Goal: Task Accomplishment & Management: Complete application form

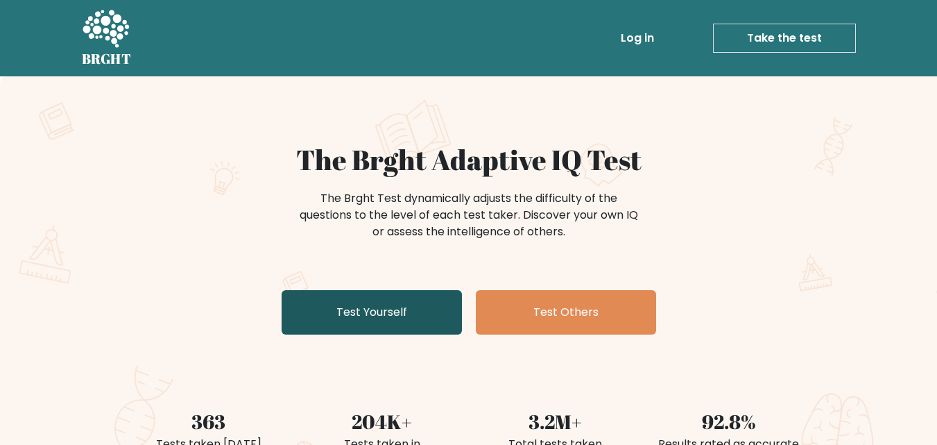
click at [392, 320] on link "Test Yourself" at bounding box center [372, 312] width 180 height 44
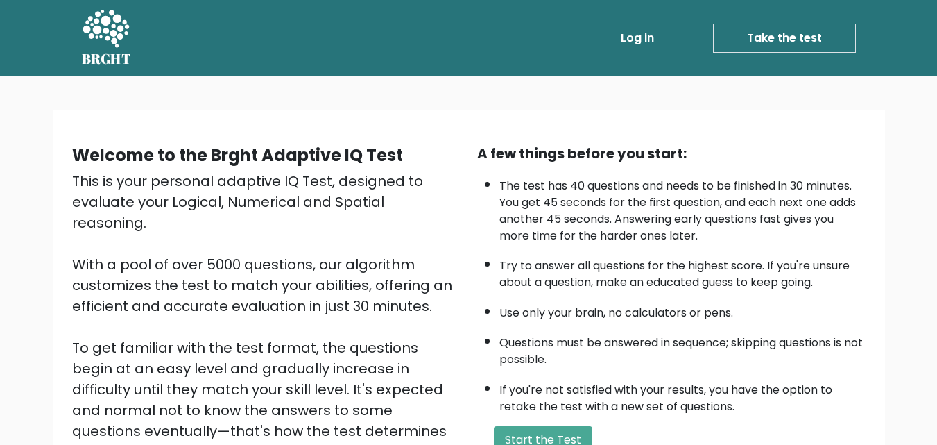
scroll to position [139, 0]
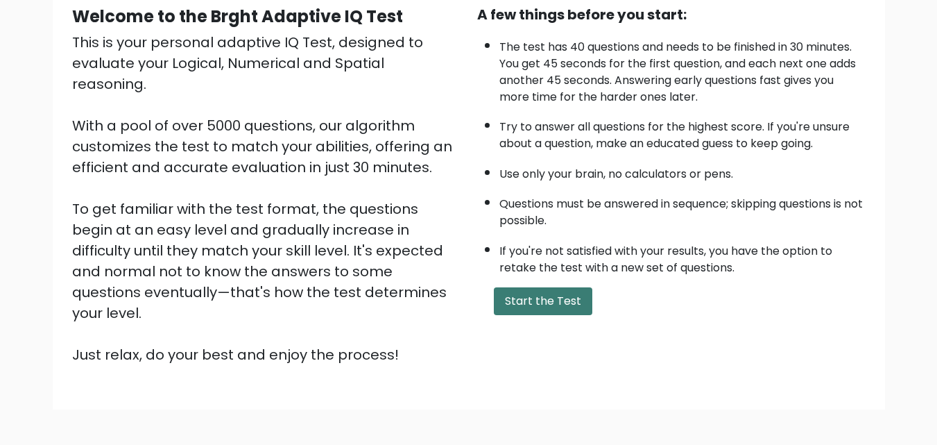
click at [548, 298] on button "Start the Test" at bounding box center [543, 301] width 99 height 28
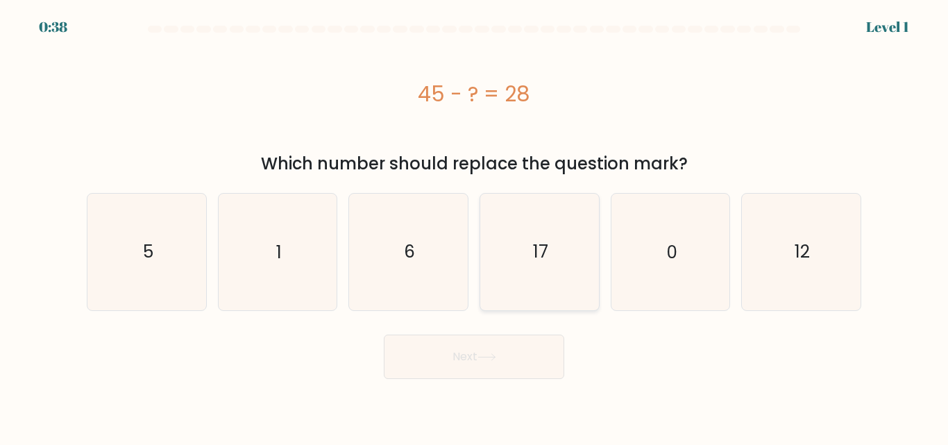
click at [549, 251] on icon "17" at bounding box center [539, 252] width 116 height 116
click at [474, 226] on input "d. 17" at bounding box center [474, 224] width 1 height 3
radio input "true"
click at [475, 360] on button "Next" at bounding box center [474, 356] width 180 height 44
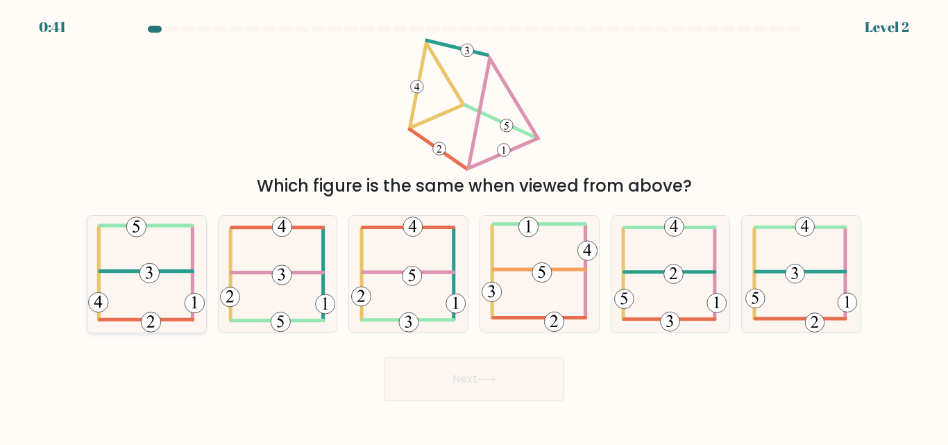
click at [173, 276] on icon at bounding box center [146, 274] width 117 height 116
click at [474, 226] on input "a." at bounding box center [474, 224] width 1 height 3
radio input "true"
click at [520, 381] on button "Next" at bounding box center [474, 379] width 180 height 44
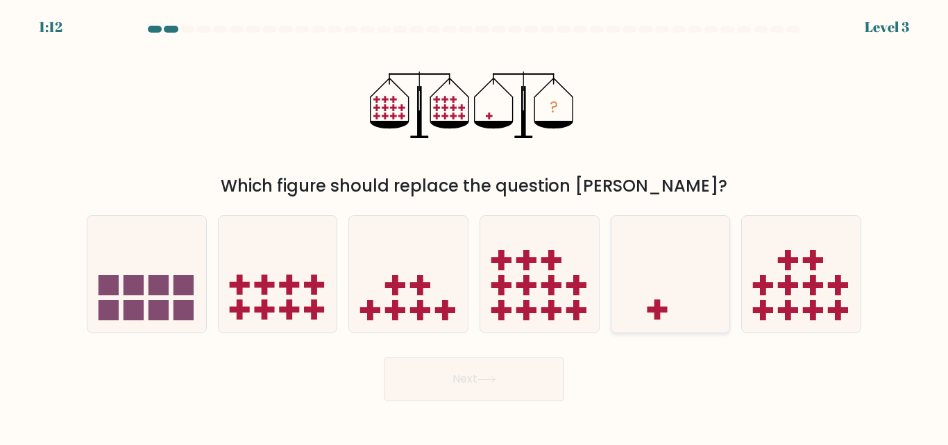
click at [676, 296] on icon at bounding box center [670, 274] width 119 height 98
click at [474, 226] on input "e." at bounding box center [474, 224] width 1 height 3
radio input "true"
click at [494, 379] on icon at bounding box center [486, 379] width 19 height 8
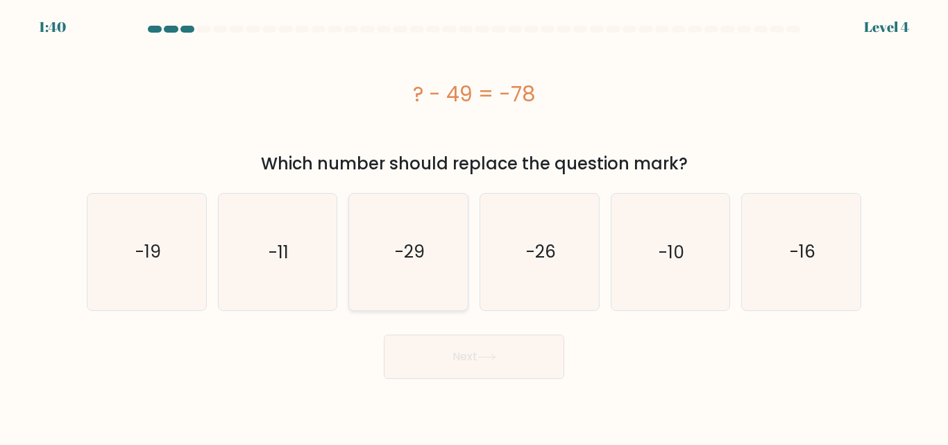
click at [446, 243] on icon "-29" at bounding box center [408, 252] width 116 height 116
click at [474, 226] on input "c. -29" at bounding box center [474, 224] width 1 height 3
radio input "true"
click at [488, 361] on button "Next" at bounding box center [474, 356] width 180 height 44
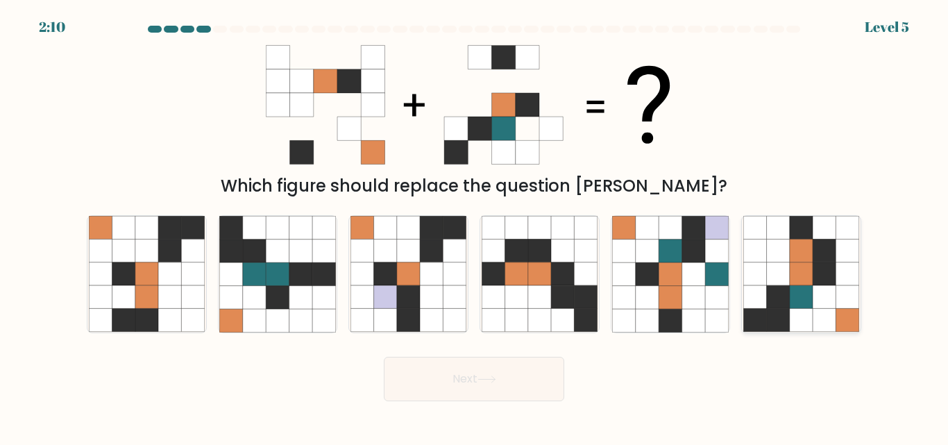
click at [805, 293] on icon at bounding box center [800, 297] width 23 height 23
click at [474, 226] on input "f." at bounding box center [474, 224] width 1 height 3
radio input "true"
click at [475, 379] on button "Next" at bounding box center [474, 379] width 180 height 44
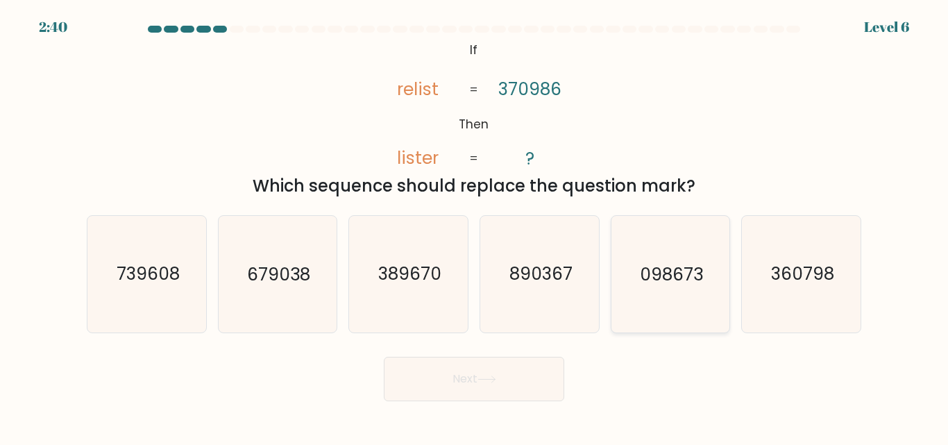
click at [694, 282] on text "098673" at bounding box center [671, 274] width 63 height 24
click at [474, 226] on input "e. 098673" at bounding box center [474, 224] width 1 height 3
radio input "true"
click at [496, 375] on icon at bounding box center [486, 379] width 19 height 8
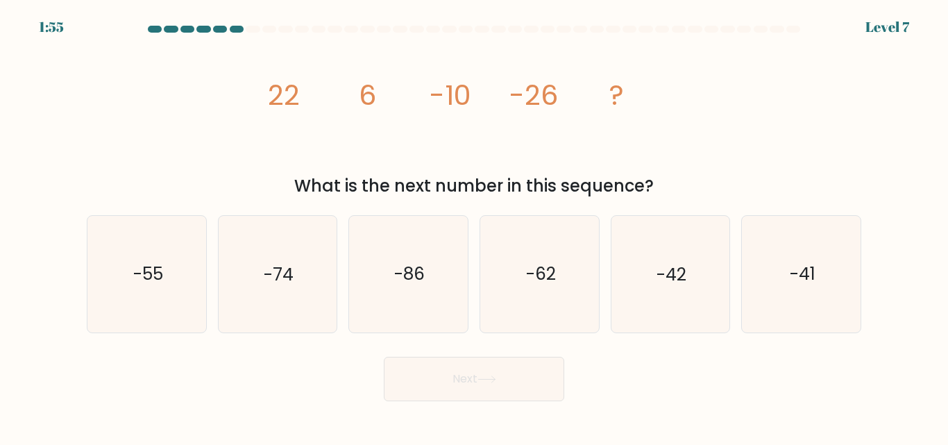
drag, startPoint x: 266, startPoint y: 90, endPoint x: 658, endPoint y: 186, distance: 403.5
click at [658, 186] on div "image/svg+xml 22 6 -10 -26 ? What is the next number in this sequence?" at bounding box center [473, 118] width 791 height 160
copy div "22 6 -10 -26 ? What is the next number in this sequence?"
click at [658, 263] on text "-42" at bounding box center [671, 274] width 30 height 24
click at [474, 226] on input "e. -42" at bounding box center [474, 224] width 1 height 3
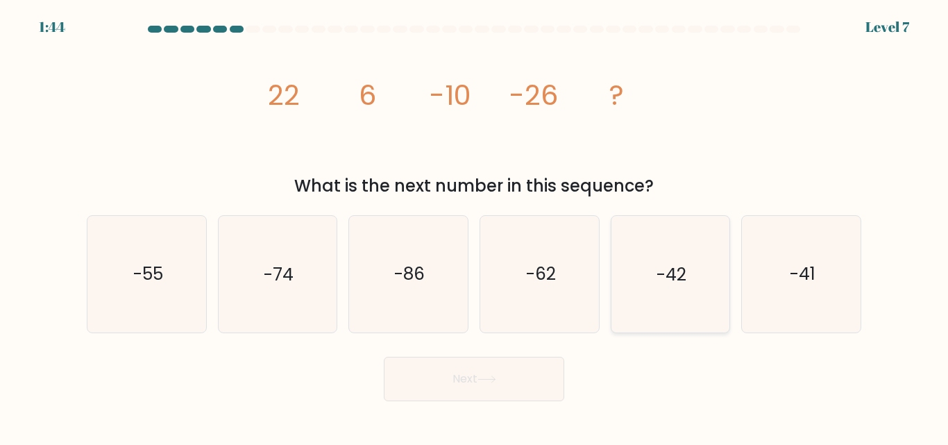
radio input "true"
click at [504, 379] on button "Next" at bounding box center [474, 379] width 180 height 44
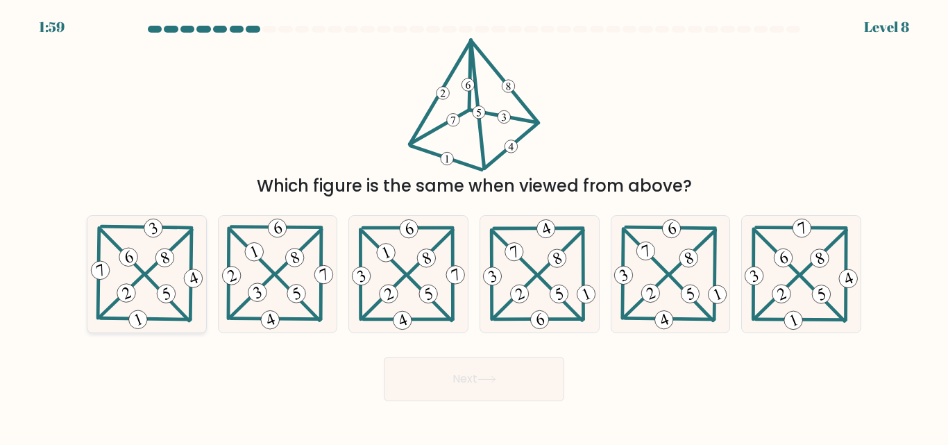
click at [88, 282] on icon at bounding box center [147, 274] width 118 height 116
click at [474, 226] on input "a." at bounding box center [474, 224] width 1 height 3
radio input "true"
click at [524, 393] on button "Next" at bounding box center [474, 379] width 180 height 44
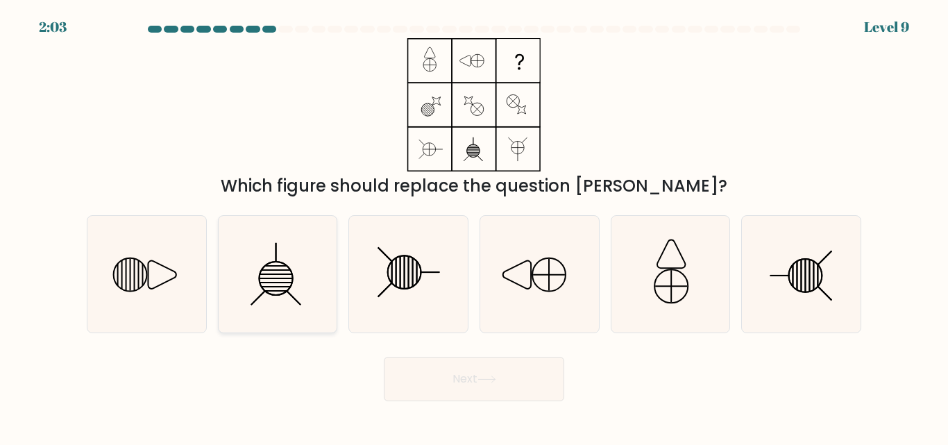
click at [307, 280] on icon at bounding box center [277, 274] width 116 height 116
click at [474, 226] on input "b." at bounding box center [474, 224] width 1 height 3
radio input "true"
click at [163, 279] on icon at bounding box center [147, 274] width 116 height 116
click at [474, 226] on input "a." at bounding box center [474, 224] width 1 height 3
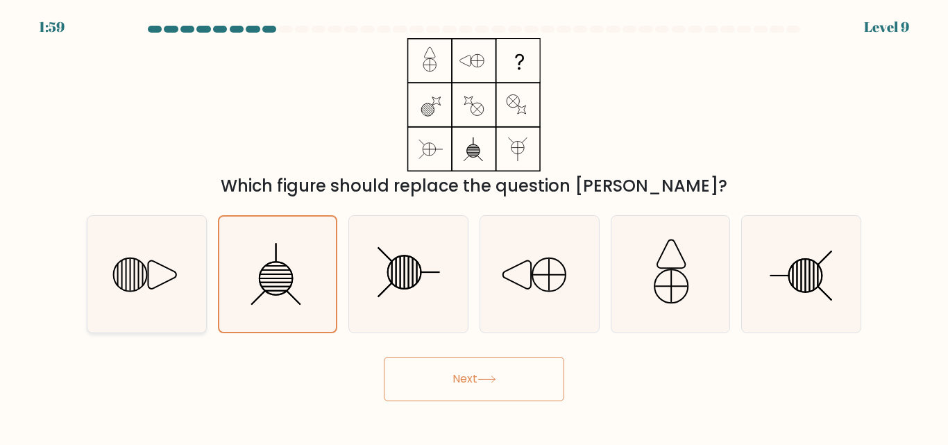
radio input "true"
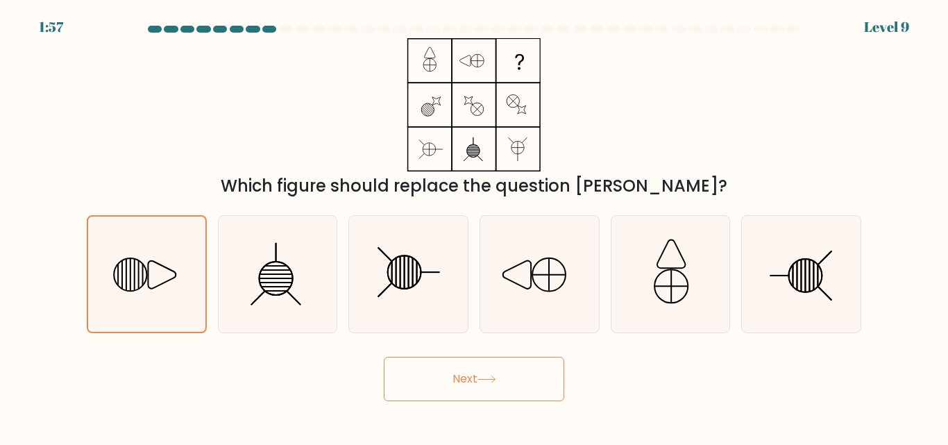
click at [511, 389] on button "Next" at bounding box center [474, 379] width 180 height 44
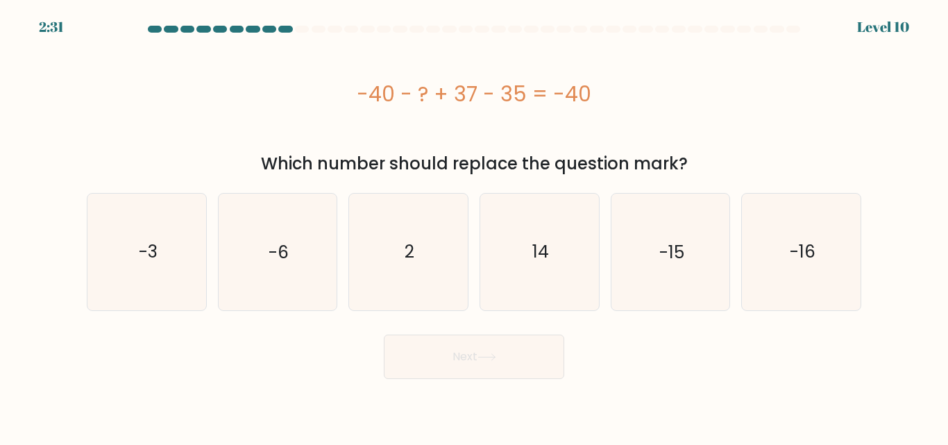
drag, startPoint x: 354, startPoint y: 89, endPoint x: 608, endPoint y: 95, distance: 253.9
click at [608, 95] on div "-40 - ? + 37 - 35 = -40" at bounding box center [474, 93] width 774 height 31
copy div "-40 - ? + 37 - 35 = -40"
click at [409, 263] on text "2" at bounding box center [409, 251] width 10 height 24
click at [474, 226] on input "c. 2" at bounding box center [474, 224] width 1 height 3
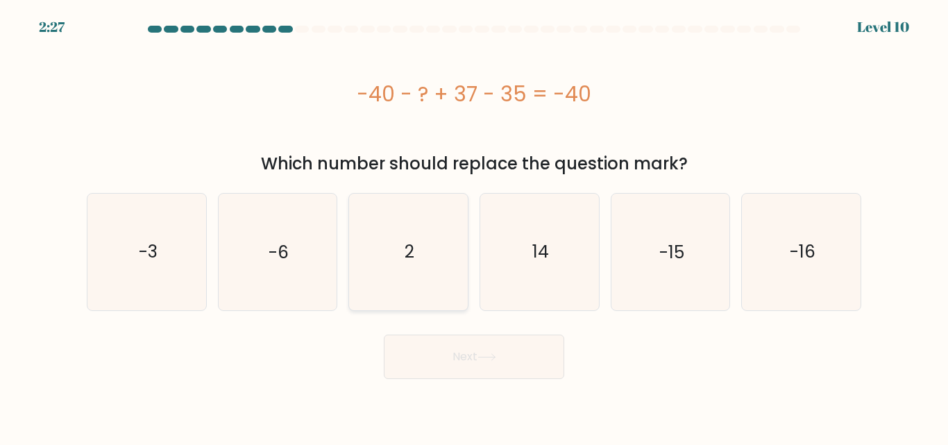
radio input "true"
click at [490, 367] on button "Next" at bounding box center [474, 356] width 180 height 44
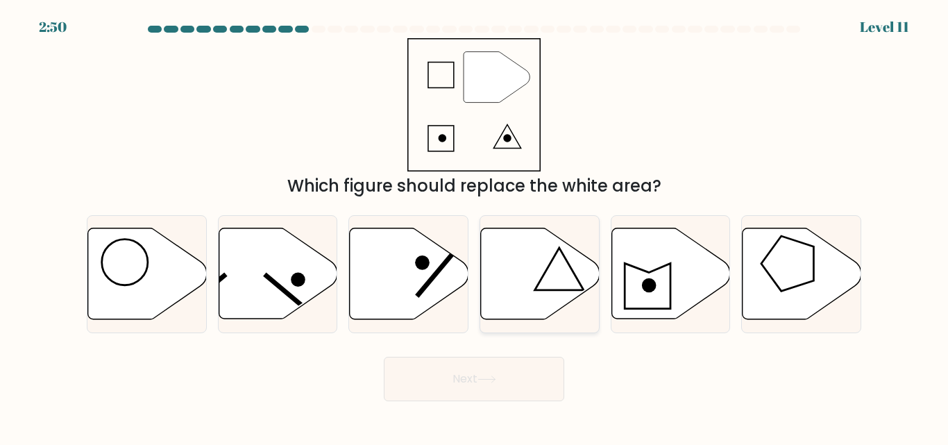
click at [549, 277] on icon at bounding box center [540, 273] width 119 height 91
click at [474, 226] on input "d." at bounding box center [474, 224] width 1 height 3
radio input "true"
click at [489, 370] on button "Next" at bounding box center [474, 379] width 180 height 44
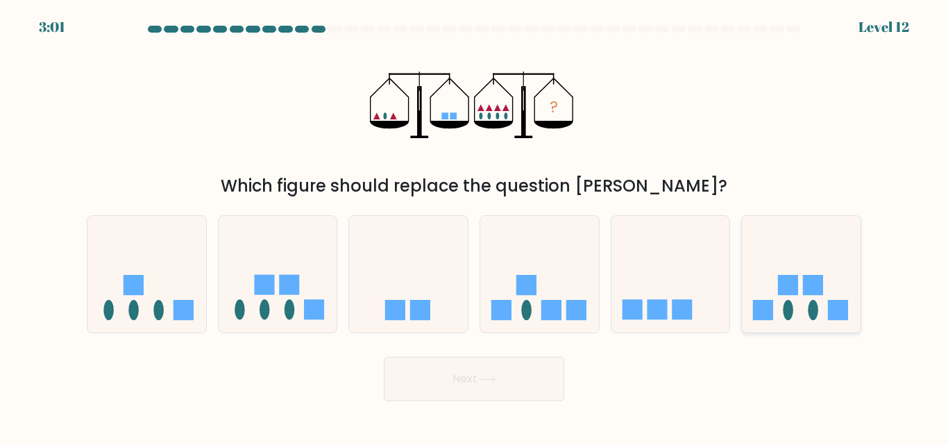
click at [789, 309] on ellipse at bounding box center [787, 310] width 10 height 20
click at [474, 226] on input "f." at bounding box center [474, 224] width 1 height 3
radio input "true"
click at [471, 386] on button "Next" at bounding box center [474, 379] width 180 height 44
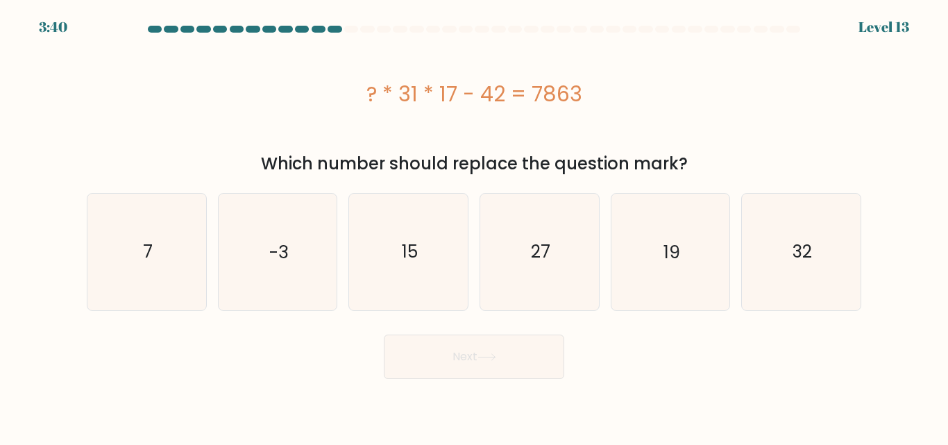
drag, startPoint x: 367, startPoint y: 95, endPoint x: 584, endPoint y: 91, distance: 217.2
click at [584, 91] on div "? * 31 * 17 - 42 = 7863" at bounding box center [474, 93] width 774 height 31
copy div "? * 31 * 17 - 42 = 7863"
click at [403, 257] on text "15" at bounding box center [410, 251] width 16 height 24
click at [474, 226] on input "c. 15" at bounding box center [474, 224] width 1 height 3
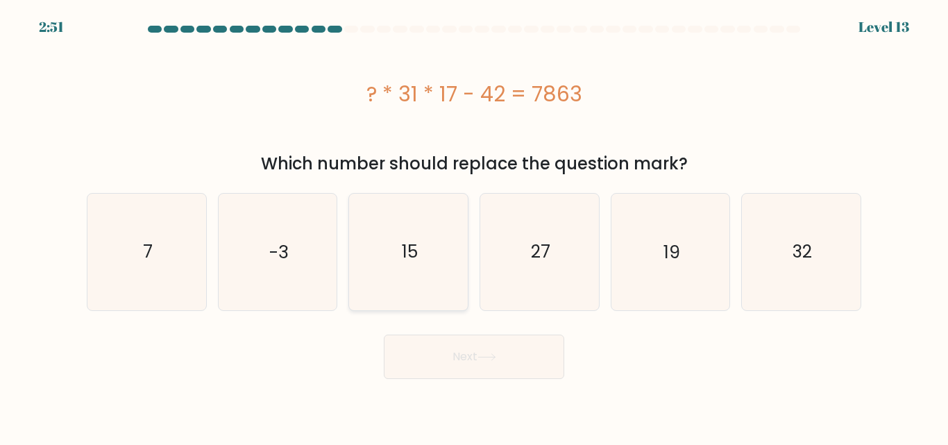
radio input "true"
click at [513, 354] on button "Next" at bounding box center [474, 356] width 180 height 44
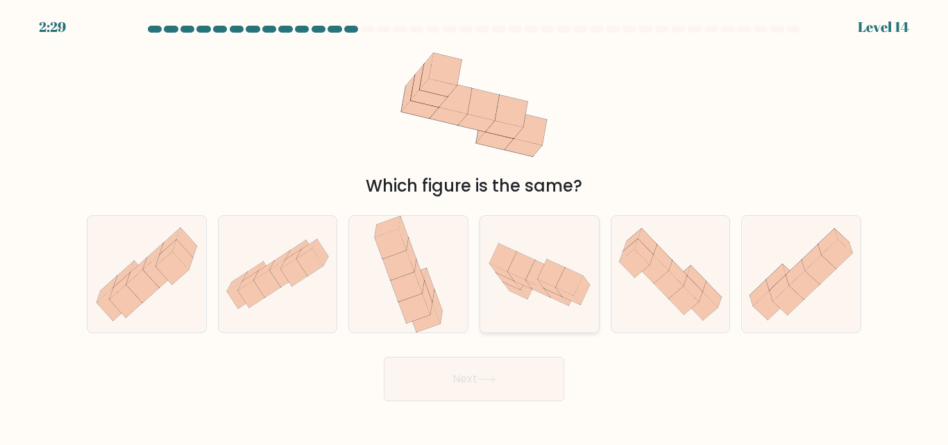
click at [524, 293] on icon at bounding box center [528, 284] width 16 height 28
click at [474, 226] on input "d." at bounding box center [474, 224] width 1 height 3
radio input "true"
click at [504, 383] on button "Next" at bounding box center [474, 379] width 180 height 44
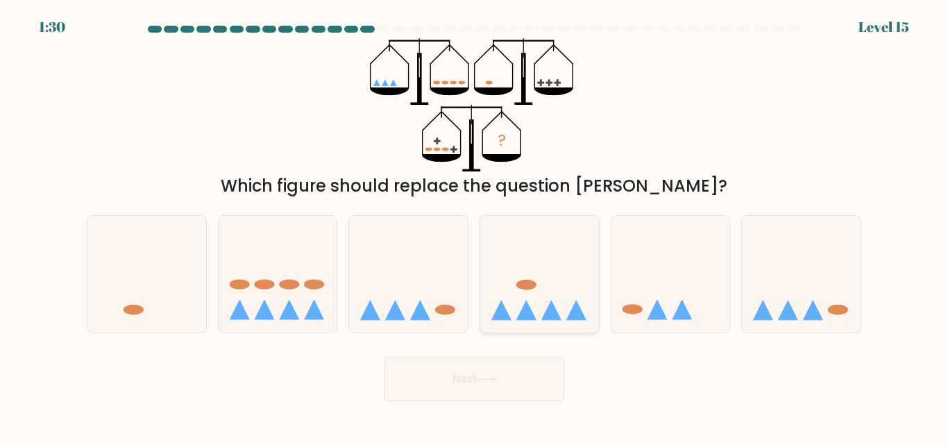
click at [537, 296] on icon at bounding box center [539, 274] width 119 height 98
click at [474, 226] on input "d." at bounding box center [474, 224] width 1 height 3
radio input "true"
click at [517, 373] on button "Next" at bounding box center [474, 379] width 180 height 44
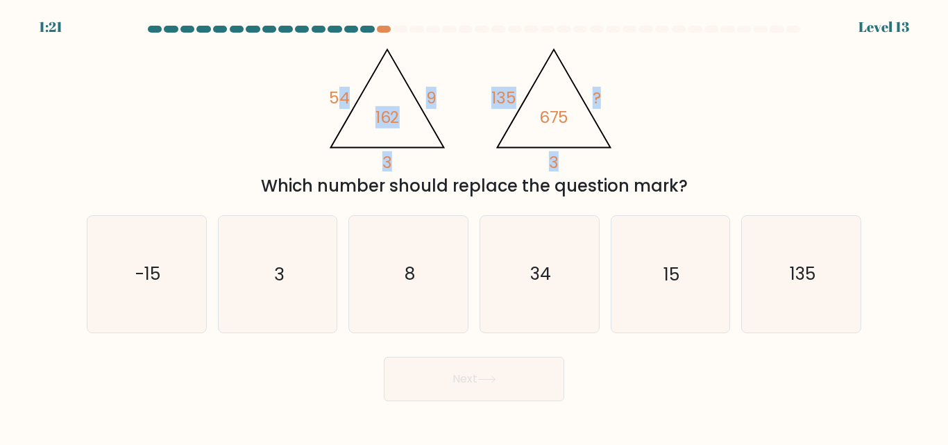
drag, startPoint x: 335, startPoint y: 49, endPoint x: 536, endPoint y: 135, distance: 218.1
click at [536, 96] on icon "@import url('https://fonts.googleapis.com/css?family=Abril+Fatface:400,100,100i…" at bounding box center [473, 104] width 307 height 133
click at [681, 164] on div "@import url('https://fonts.googleapis.com/css?family=Abril+Fatface:400,100,100i…" at bounding box center [473, 118] width 791 height 160
click at [447, 274] on icon "8" at bounding box center [408, 274] width 116 height 116
click at [474, 226] on input "c. 8" at bounding box center [474, 224] width 1 height 3
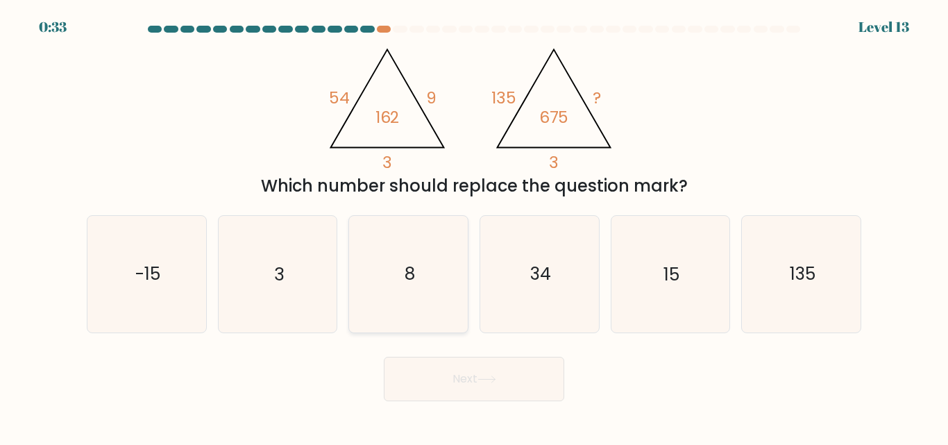
radio input "true"
click at [293, 296] on icon "3" at bounding box center [277, 274] width 116 height 116
click at [474, 226] on input "b. 3" at bounding box center [474, 224] width 1 height 3
radio input "true"
drag, startPoint x: 478, startPoint y: 381, endPoint x: 454, endPoint y: 339, distance: 48.4
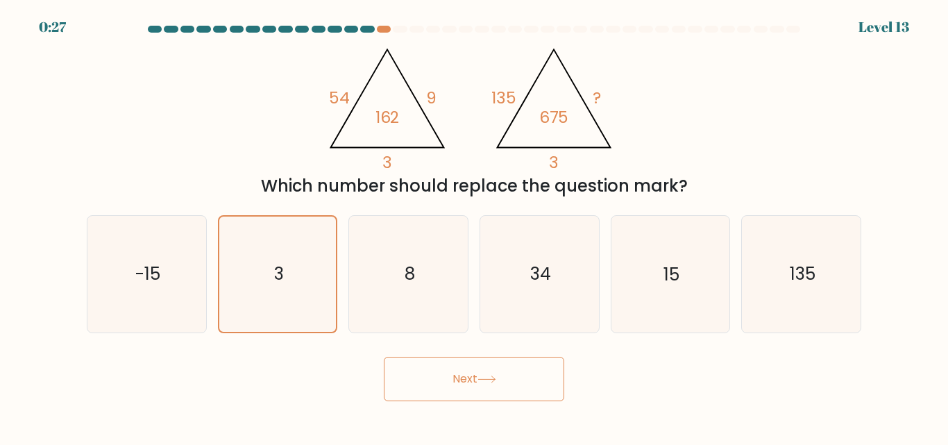
click at [478, 382] on button "Next" at bounding box center [474, 379] width 180 height 44
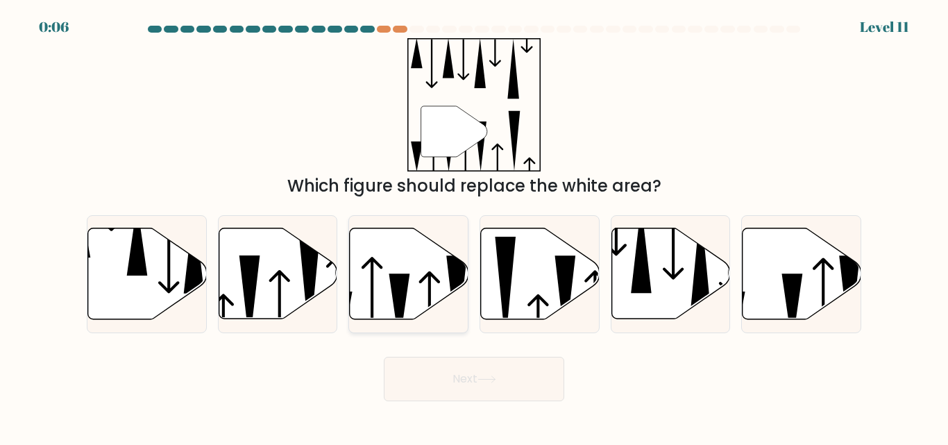
click at [432, 270] on icon at bounding box center [409, 273] width 119 height 91
click at [474, 226] on input "c." at bounding box center [474, 224] width 1 height 3
radio input "true"
click at [471, 364] on button "Next" at bounding box center [474, 379] width 180 height 44
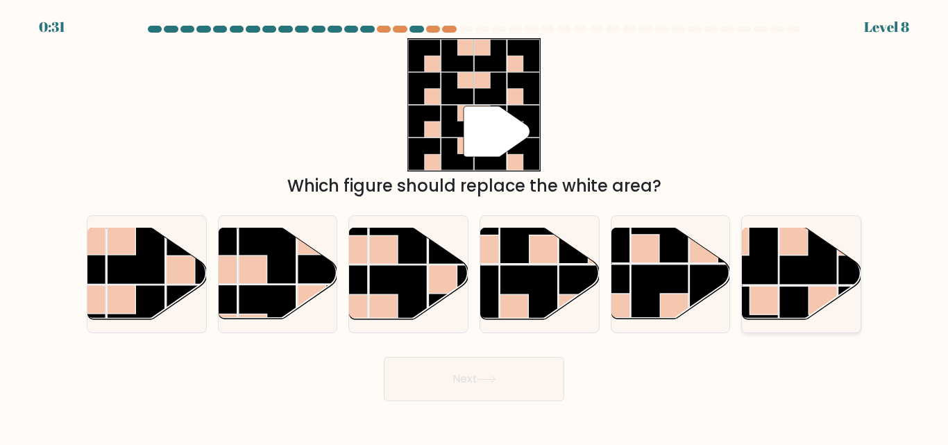
click at [798, 275] on rect at bounding box center [808, 256] width 58 height 58
click at [474, 226] on input "f." at bounding box center [474, 224] width 1 height 3
radio input "true"
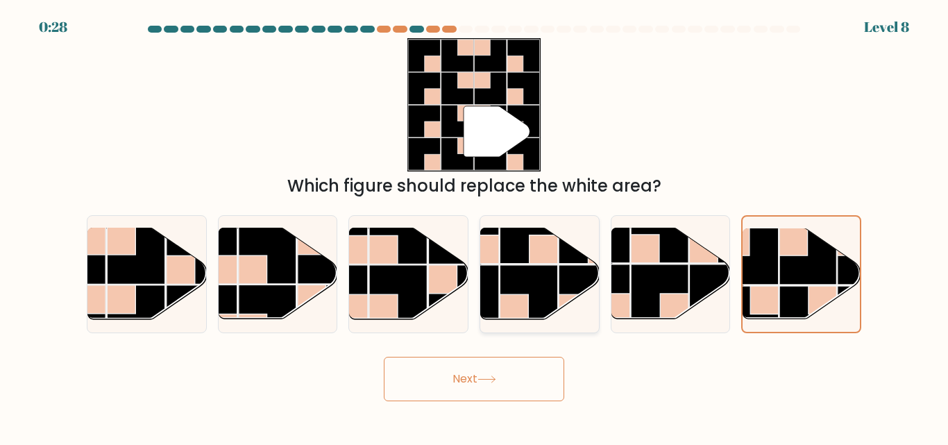
click at [518, 267] on rect at bounding box center [528, 294] width 58 height 58
click at [474, 226] on input "d." at bounding box center [474, 224] width 1 height 3
radio input "true"
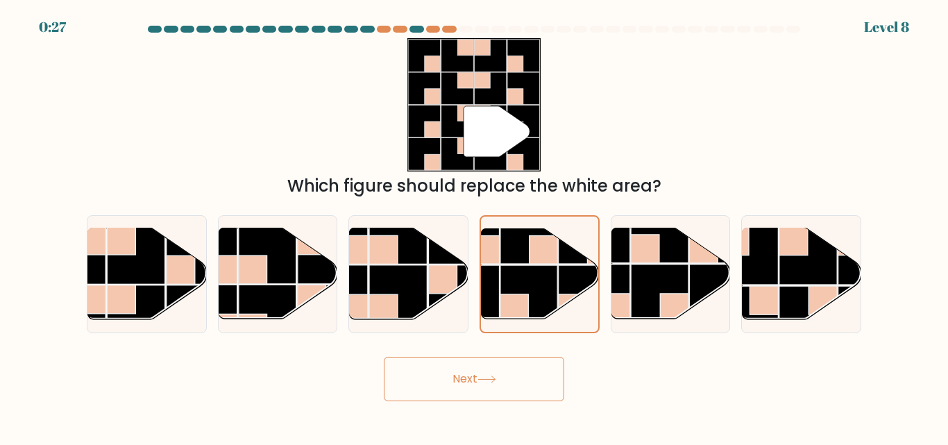
click at [517, 384] on button "Next" at bounding box center [474, 379] width 180 height 44
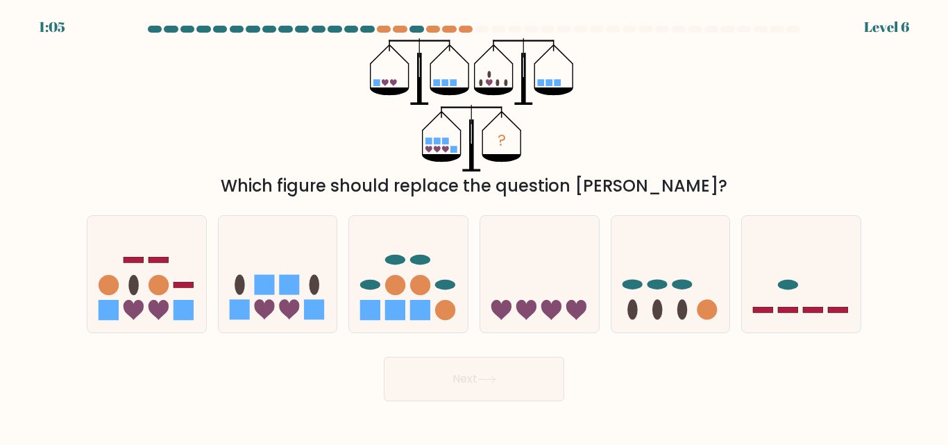
drag, startPoint x: 379, startPoint y: 294, endPoint x: 478, endPoint y: 406, distance: 149.9
click at [379, 294] on icon at bounding box center [408, 274] width 119 height 98
click at [474, 226] on input "c." at bounding box center [474, 224] width 1 height 3
radio input "true"
click at [493, 393] on button "Next" at bounding box center [474, 379] width 180 height 44
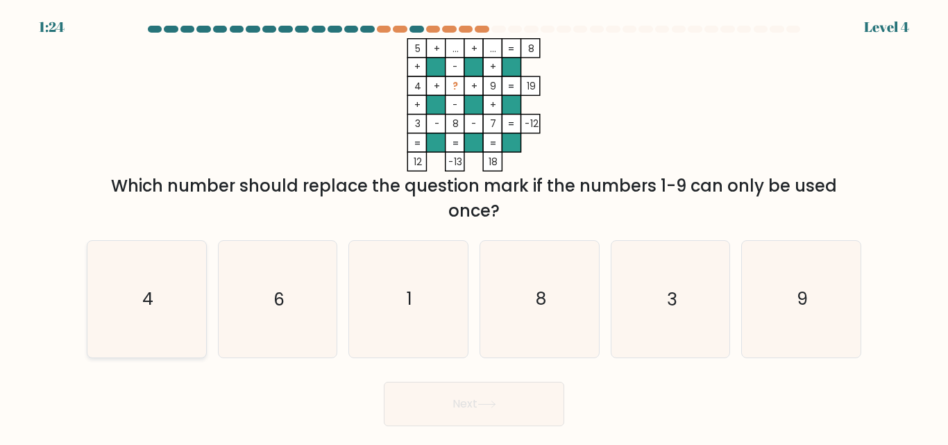
click at [192, 302] on icon "4" at bounding box center [147, 299] width 116 height 116
click at [474, 226] on input "a. 4" at bounding box center [474, 224] width 1 height 3
radio input "true"
click at [280, 301] on text "6" at bounding box center [278, 299] width 11 height 24
click at [474, 226] on input "b. 6" at bounding box center [474, 224] width 1 height 3
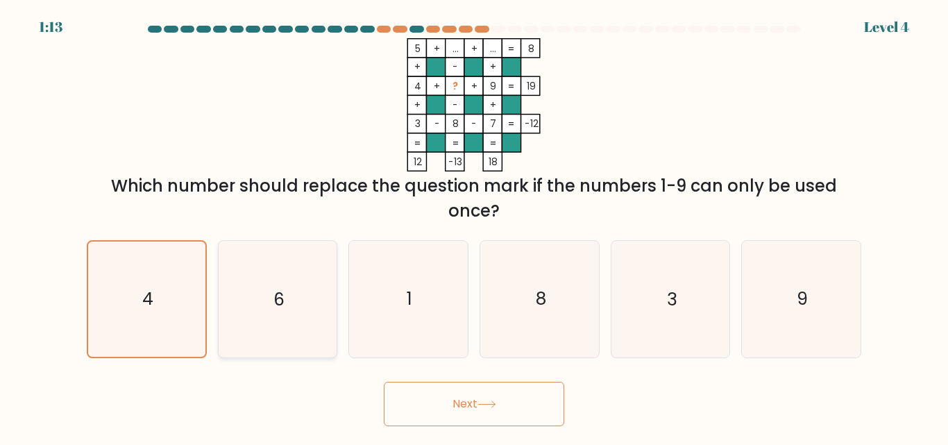
radio input "true"
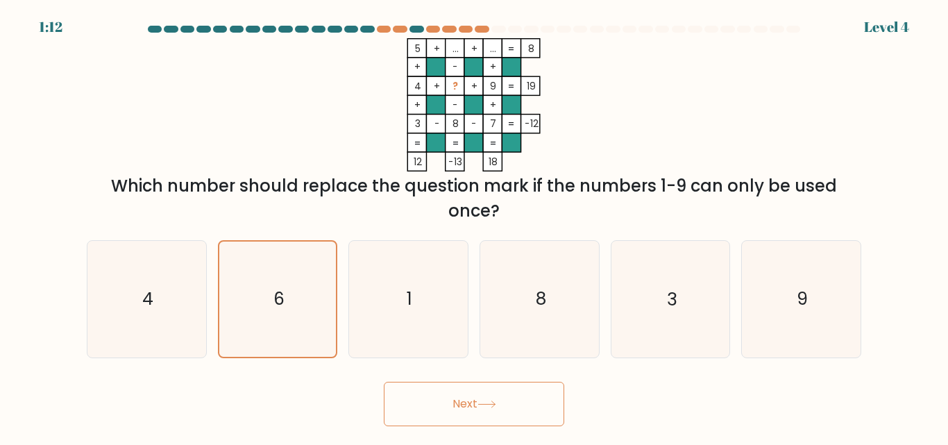
click at [504, 406] on button "Next" at bounding box center [474, 404] width 180 height 44
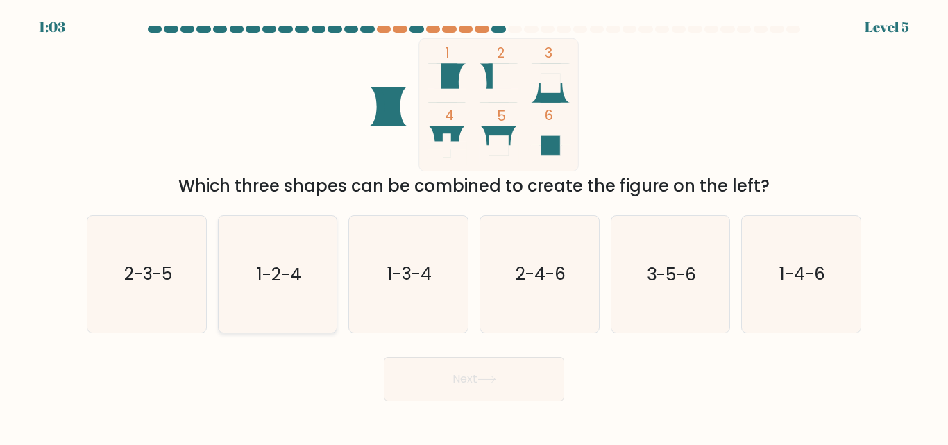
click at [292, 291] on icon "1-2-4" at bounding box center [277, 274] width 116 height 116
click at [474, 226] on input "b. 1-2-4" at bounding box center [474, 224] width 1 height 3
radio input "true"
click at [510, 385] on button "Next" at bounding box center [474, 379] width 180 height 44
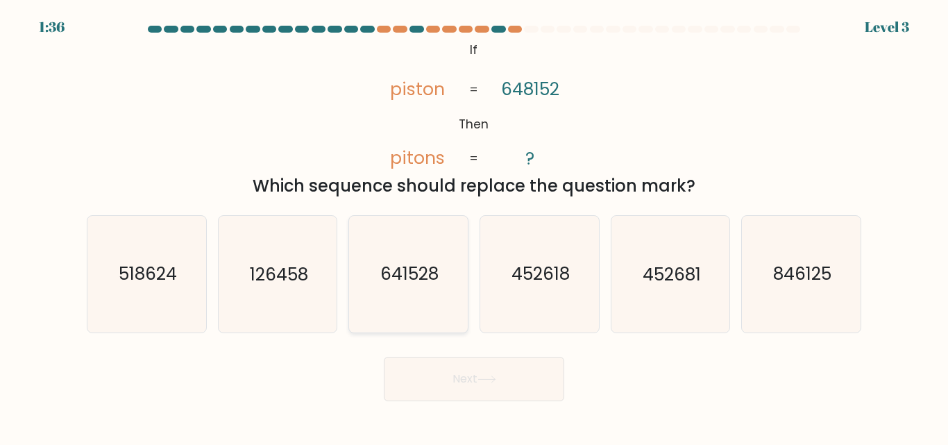
click at [402, 281] on text "641528" at bounding box center [409, 274] width 58 height 24
click at [474, 226] on input "c. 641528" at bounding box center [474, 224] width 1 height 3
radio input "true"
click at [503, 378] on button "Next" at bounding box center [474, 379] width 180 height 44
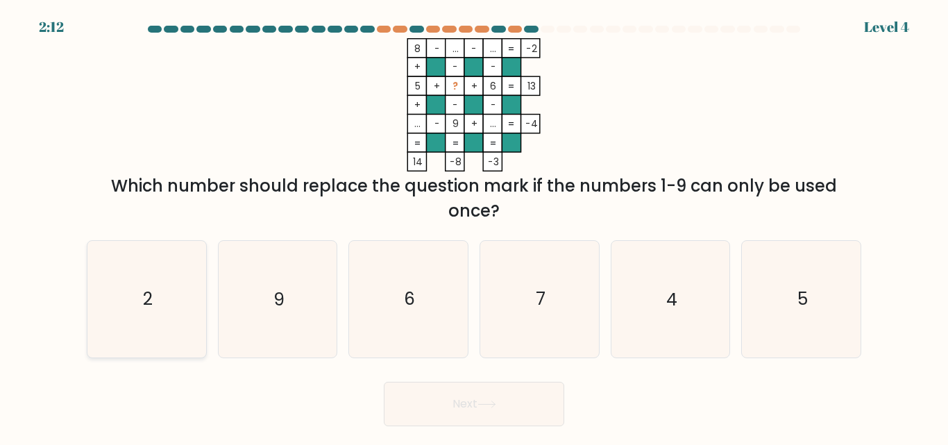
click at [185, 327] on icon "2" at bounding box center [147, 299] width 116 height 116
click at [474, 226] on input "a. 2" at bounding box center [474, 224] width 1 height 3
radio input "true"
click at [513, 408] on button "Next" at bounding box center [474, 404] width 180 height 44
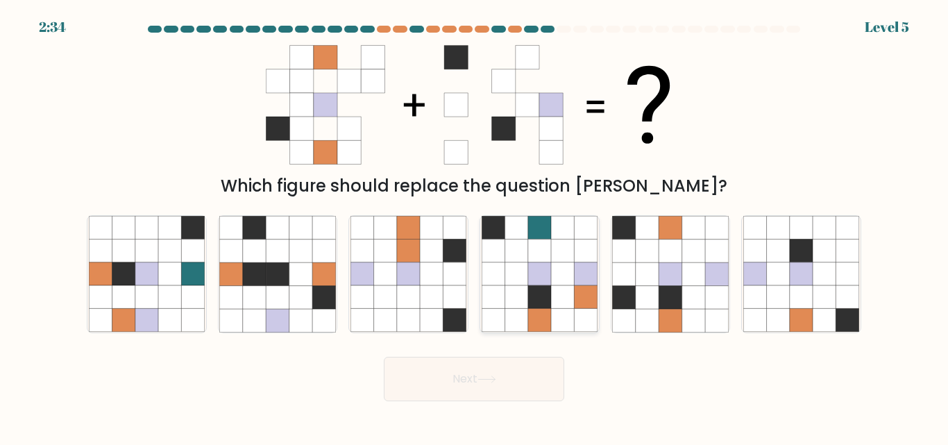
click at [533, 320] on icon at bounding box center [539, 320] width 23 height 23
click at [474, 226] on input "d." at bounding box center [474, 224] width 1 height 3
radio input "true"
click at [533, 375] on button "Next" at bounding box center [474, 379] width 180 height 44
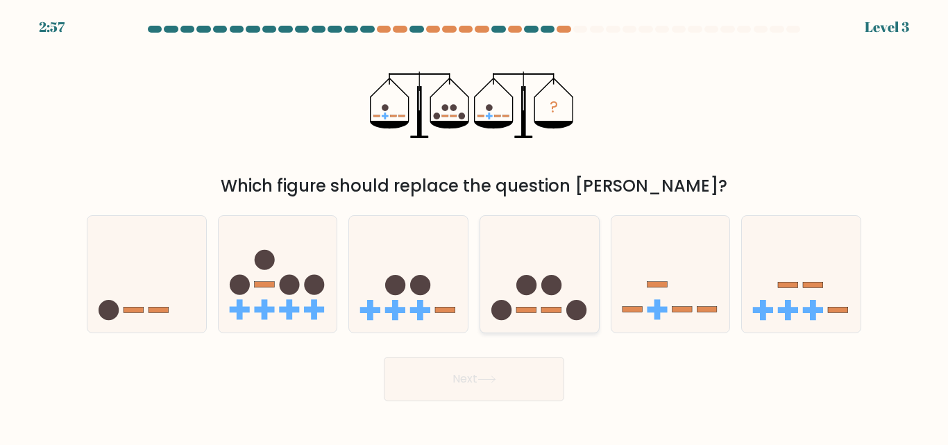
click at [551, 295] on circle at bounding box center [551, 285] width 20 height 20
click at [474, 226] on input "d." at bounding box center [474, 224] width 1 height 3
radio input "true"
click at [532, 386] on button "Next" at bounding box center [474, 379] width 180 height 44
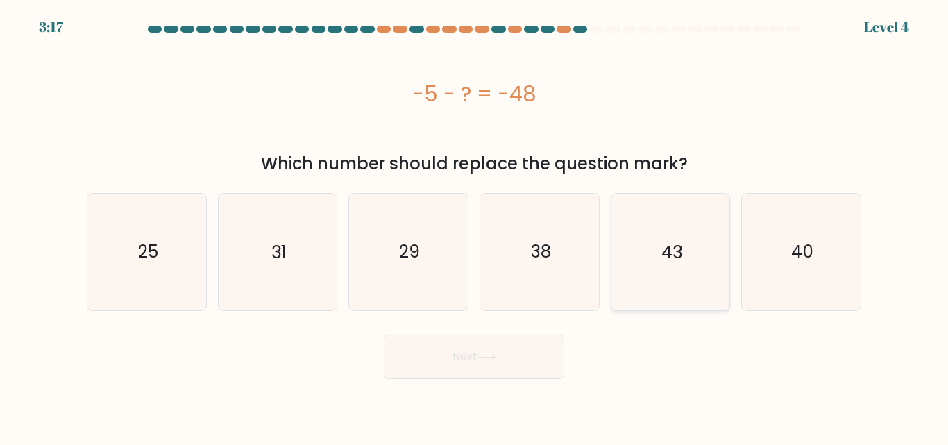
click at [647, 255] on icon "43" at bounding box center [670, 252] width 116 height 116
click at [474, 226] on input "e. 43" at bounding box center [474, 224] width 1 height 3
radio input "true"
click at [536, 250] on text "38" at bounding box center [540, 251] width 20 height 24
click at [474, 226] on input "d. 38" at bounding box center [474, 224] width 1 height 3
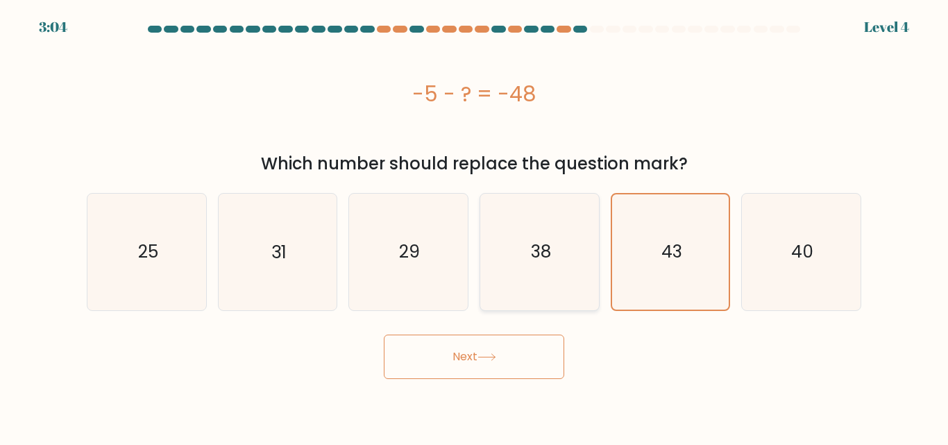
radio input "true"
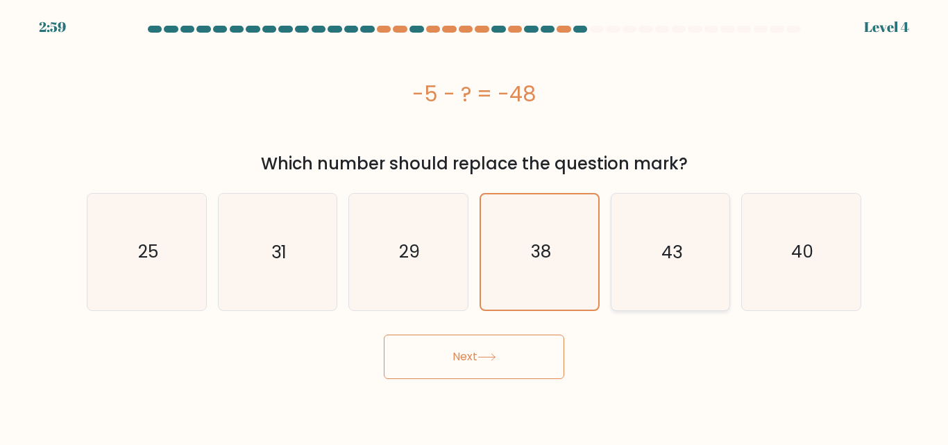
click at [664, 250] on text "43" at bounding box center [671, 251] width 21 height 24
click at [474, 226] on input "e. 43" at bounding box center [474, 224] width 1 height 3
radio input "true"
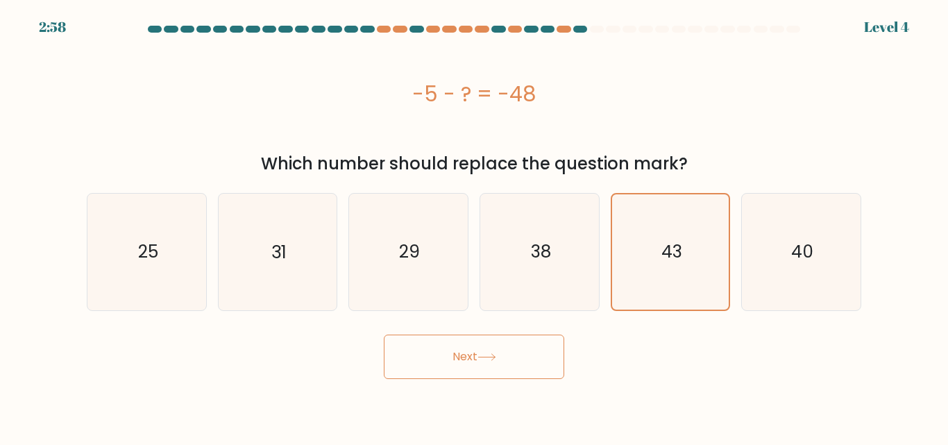
click at [508, 349] on button "Next" at bounding box center [474, 356] width 180 height 44
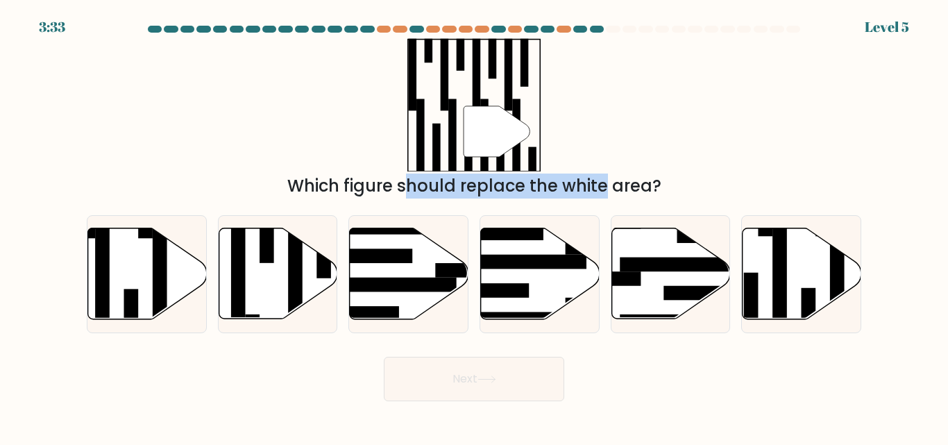
drag, startPoint x: 486, startPoint y: 142, endPoint x: 489, endPoint y: 178, distance: 36.9
click at [489, 178] on div "" Which figure should replace the white area?" at bounding box center [473, 118] width 791 height 160
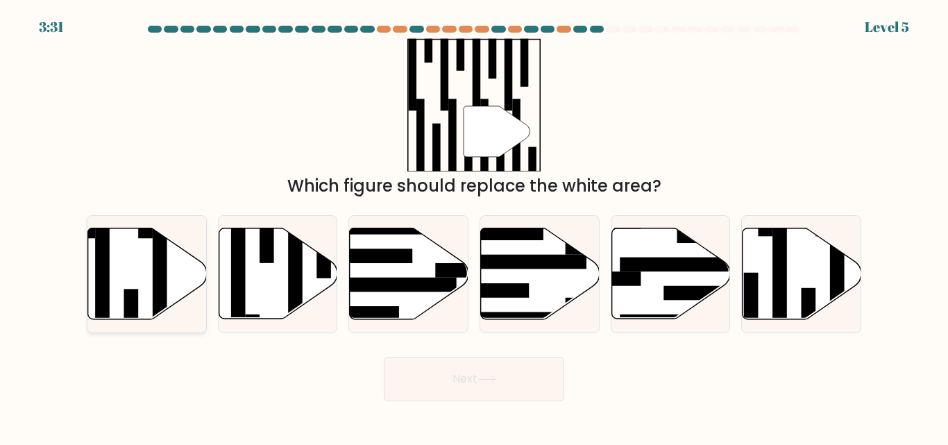
click at [201, 268] on icon at bounding box center [147, 273] width 119 height 91
click at [474, 226] on input "a." at bounding box center [474, 224] width 1 height 3
radio input "true"
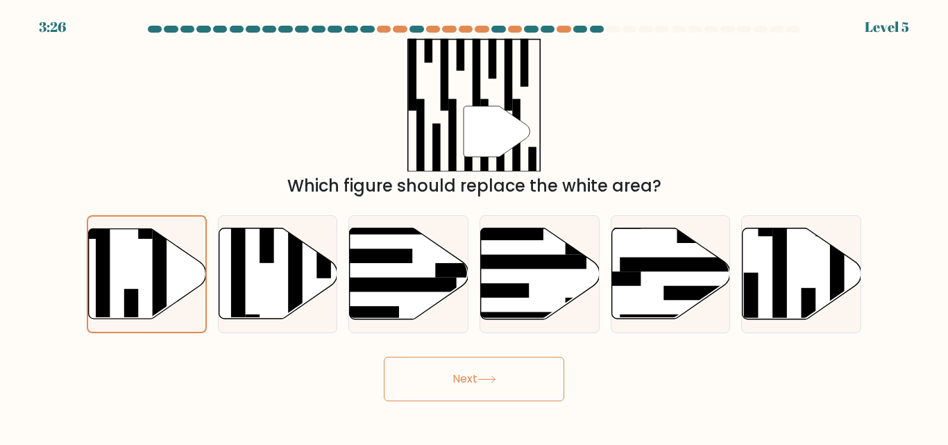
click at [491, 372] on button "Next" at bounding box center [474, 379] width 180 height 44
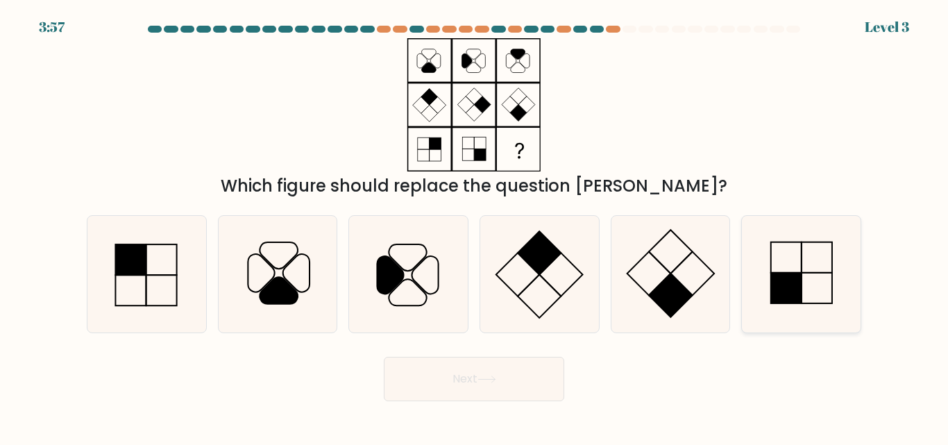
click at [805, 277] on icon at bounding box center [801, 274] width 116 height 116
click at [474, 226] on input "f." at bounding box center [474, 224] width 1 height 3
radio input "true"
click at [454, 382] on button "Next" at bounding box center [474, 379] width 180 height 44
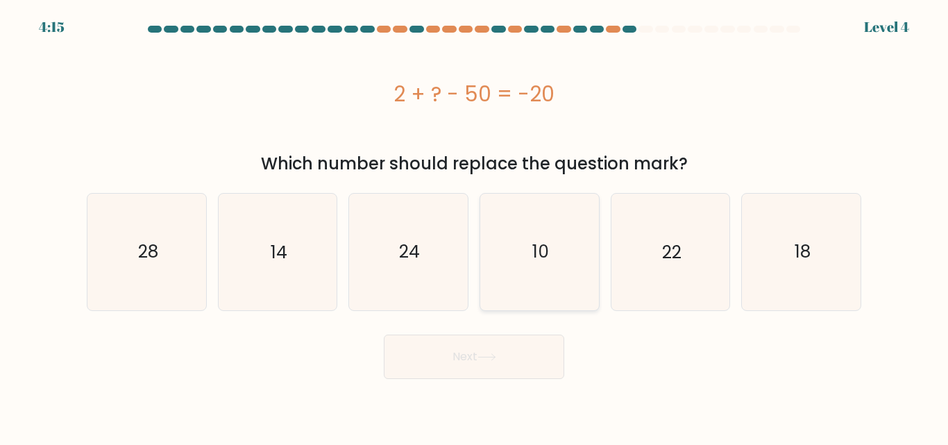
click at [508, 273] on icon "10" at bounding box center [539, 252] width 116 height 116
click at [474, 226] on input "d. 10" at bounding box center [474, 224] width 1 height 3
radio input "true"
click at [175, 255] on icon "28" at bounding box center [147, 252] width 116 height 116
click at [474, 226] on input "a. 28" at bounding box center [474, 224] width 1 height 3
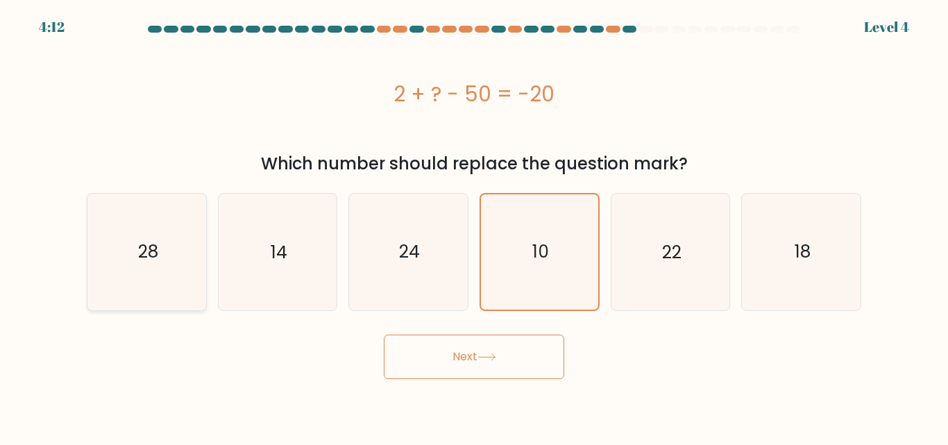
radio input "true"
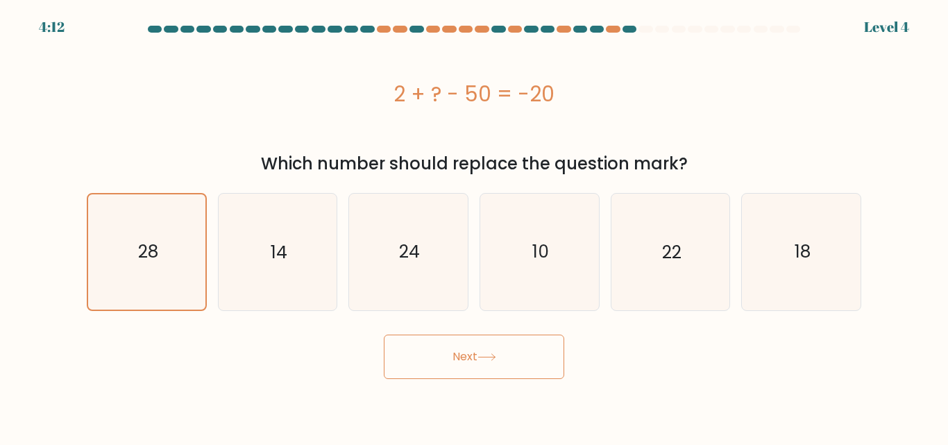
click at [471, 373] on button "Next" at bounding box center [474, 356] width 180 height 44
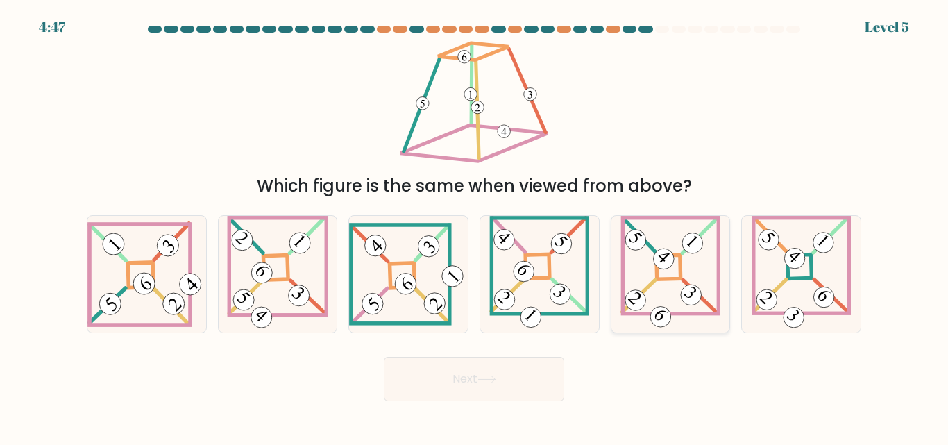
click at [682, 296] on 852 at bounding box center [690, 295] width 29 height 29
click at [474, 226] on input "e." at bounding box center [474, 224] width 1 height 3
radio input "true"
click at [488, 377] on icon at bounding box center [486, 379] width 19 height 8
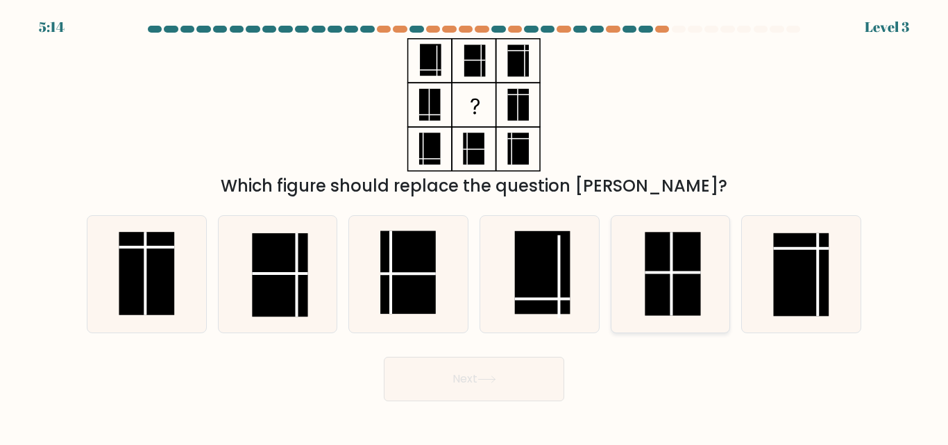
click at [668, 273] on line at bounding box center [671, 273] width 55 height 0
click at [474, 226] on input "e." at bounding box center [474, 224] width 1 height 3
radio input "true"
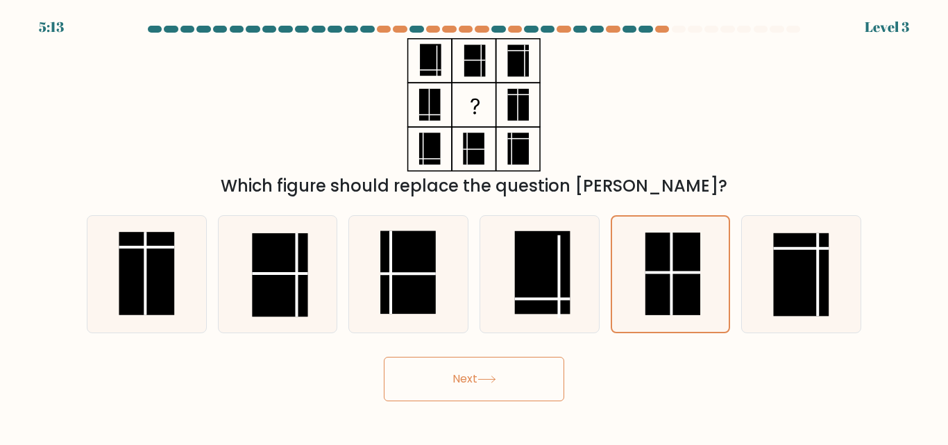
click at [517, 371] on button "Next" at bounding box center [474, 379] width 180 height 44
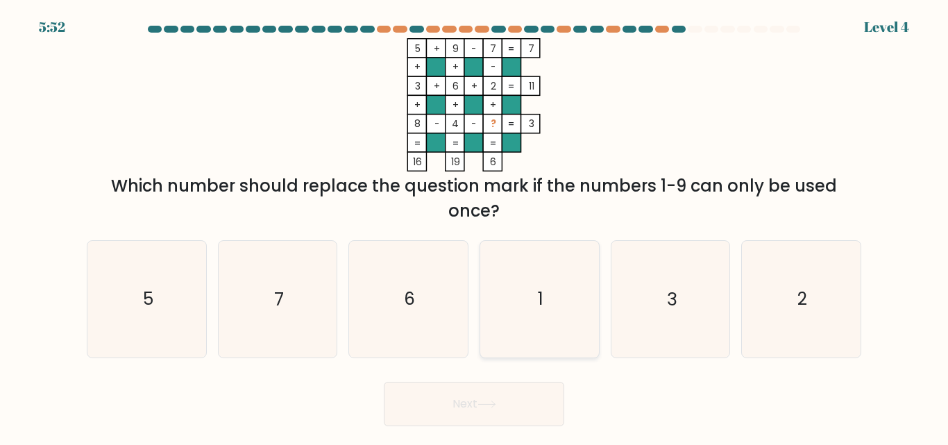
click at [533, 305] on icon "1" at bounding box center [539, 299] width 116 height 116
click at [474, 226] on input "d. 1" at bounding box center [474, 224] width 1 height 3
radio input "true"
click at [527, 397] on button "Next" at bounding box center [474, 404] width 180 height 44
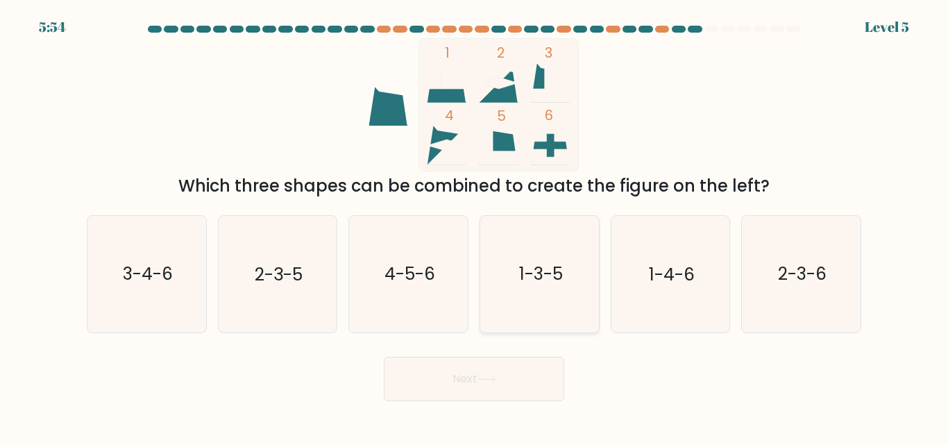
click at [508, 280] on icon "1-3-5" at bounding box center [539, 274] width 116 height 116
click at [474, 226] on input "d. 1-3-5" at bounding box center [474, 224] width 1 height 3
radio input "true"
click at [490, 387] on button "Next" at bounding box center [474, 379] width 180 height 44
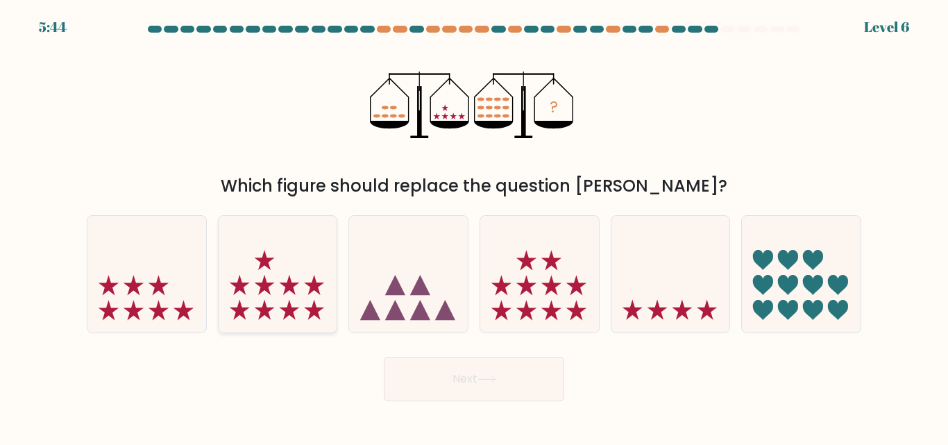
click at [327, 281] on icon at bounding box center [278, 274] width 119 height 98
click at [474, 226] on input "b." at bounding box center [474, 224] width 1 height 3
radio input "true"
click at [515, 391] on button "Next" at bounding box center [474, 379] width 180 height 44
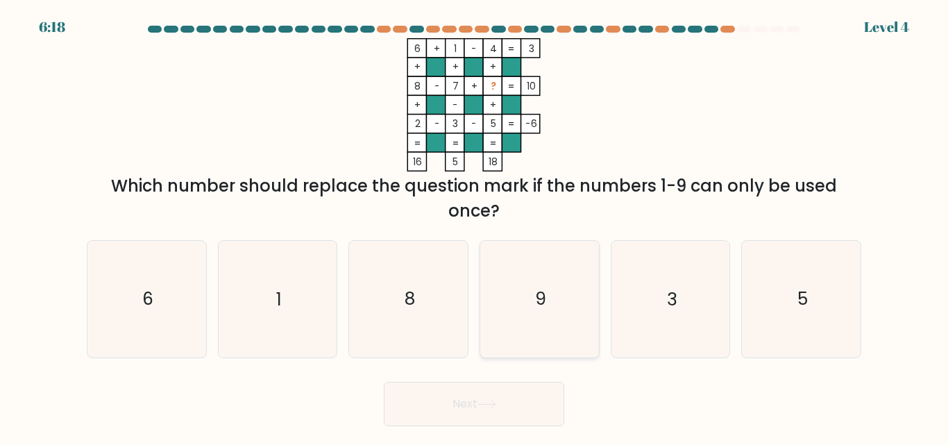
click at [540, 268] on icon "9" at bounding box center [539, 299] width 116 height 116
click at [474, 226] on input "d. 9" at bounding box center [474, 224] width 1 height 3
radio input "true"
click at [536, 400] on button "Next" at bounding box center [474, 404] width 180 height 44
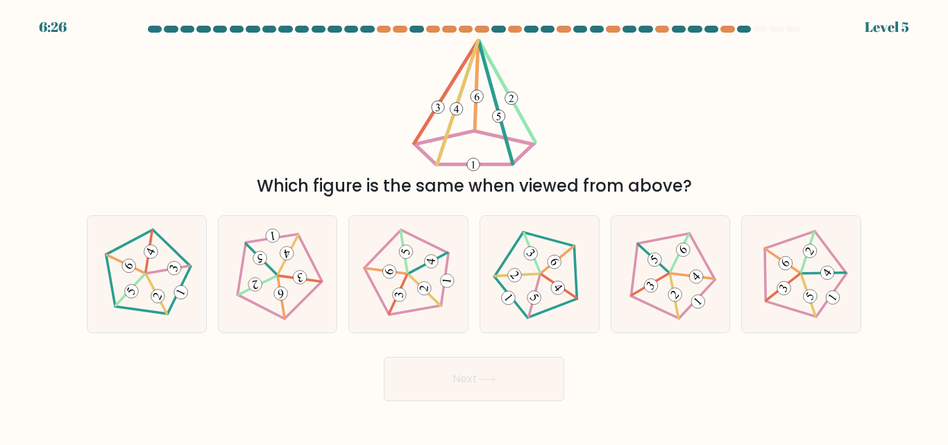
drag, startPoint x: 805, startPoint y: 283, endPoint x: 768, endPoint y: 354, distance: 79.7
click at [769, 353] on form at bounding box center [474, 213] width 948 height 375
click at [294, 267] on icon at bounding box center [277, 274] width 93 height 93
click at [474, 226] on input "b." at bounding box center [474, 224] width 1 height 3
radio input "true"
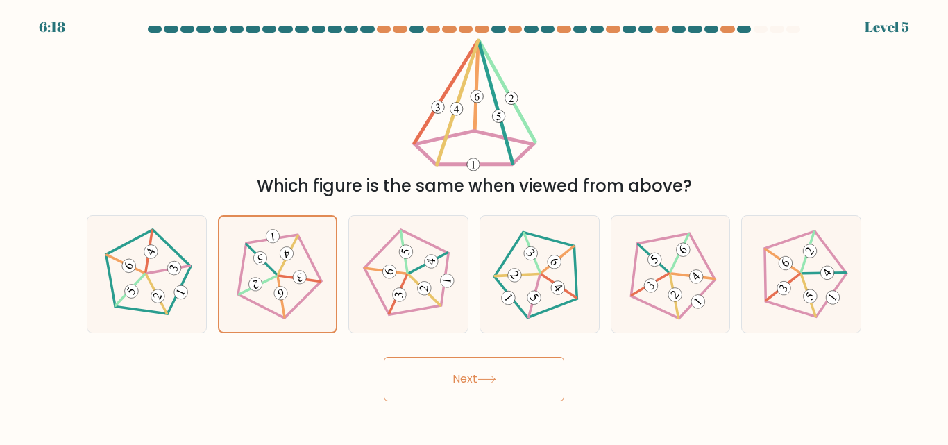
click at [456, 387] on button "Next" at bounding box center [474, 379] width 180 height 44
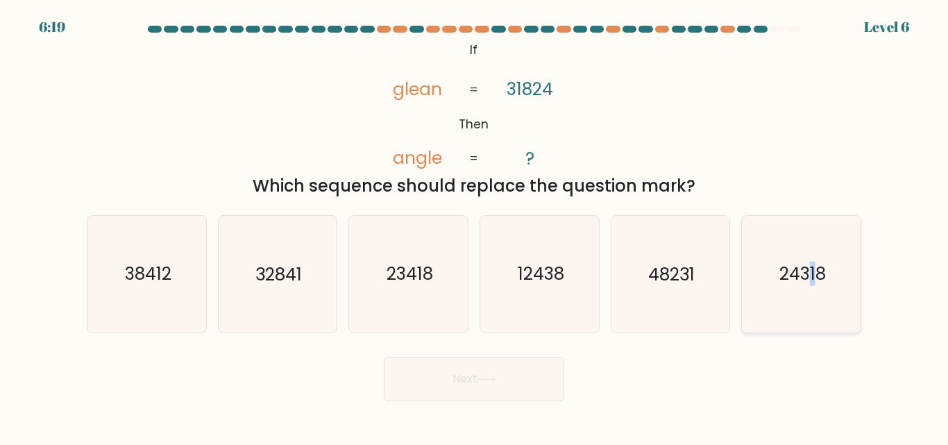
click at [812, 302] on icon "24318" at bounding box center [801, 274] width 116 height 116
click at [832, 276] on icon "24318" at bounding box center [801, 274] width 116 height 116
click at [474, 226] on input "f. 24318" at bounding box center [474, 224] width 1 height 3
radio input "true"
click at [488, 373] on button "Next" at bounding box center [474, 379] width 180 height 44
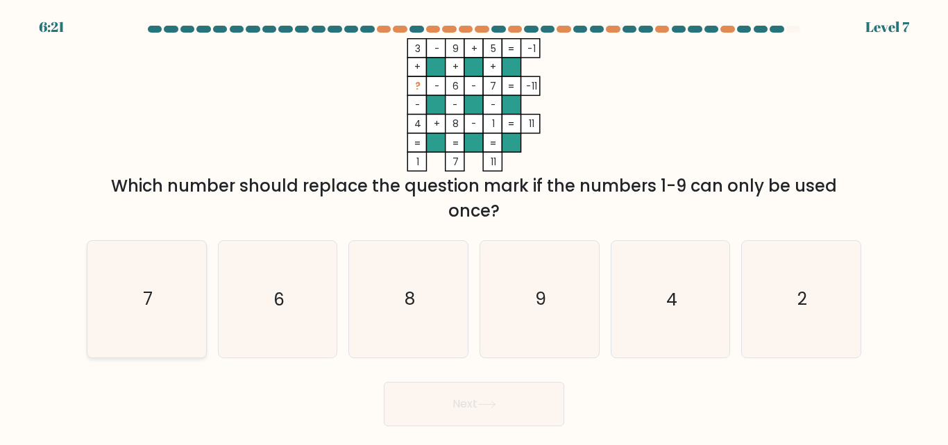
click at [164, 318] on icon "7" at bounding box center [147, 299] width 116 height 116
click at [474, 226] on input "a. 7" at bounding box center [474, 224] width 1 height 3
radio input "true"
click at [423, 298] on icon "8" at bounding box center [408, 299] width 116 height 116
click at [474, 226] on input "c. 8" at bounding box center [474, 224] width 1 height 3
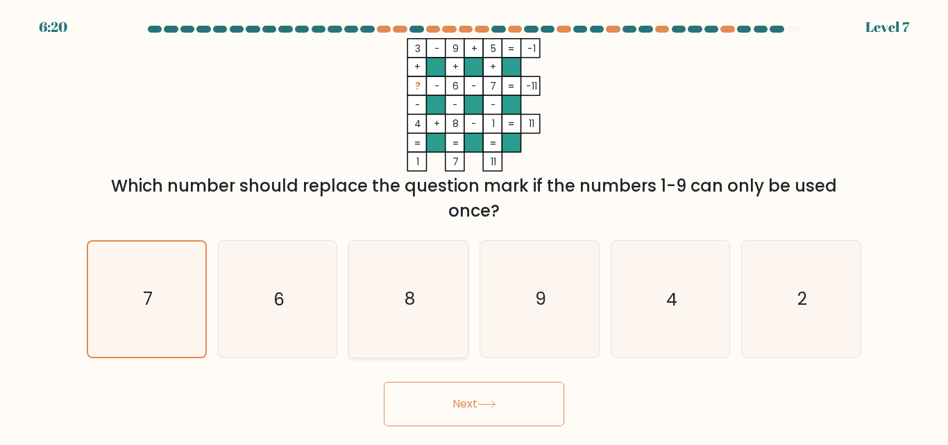
radio input "true"
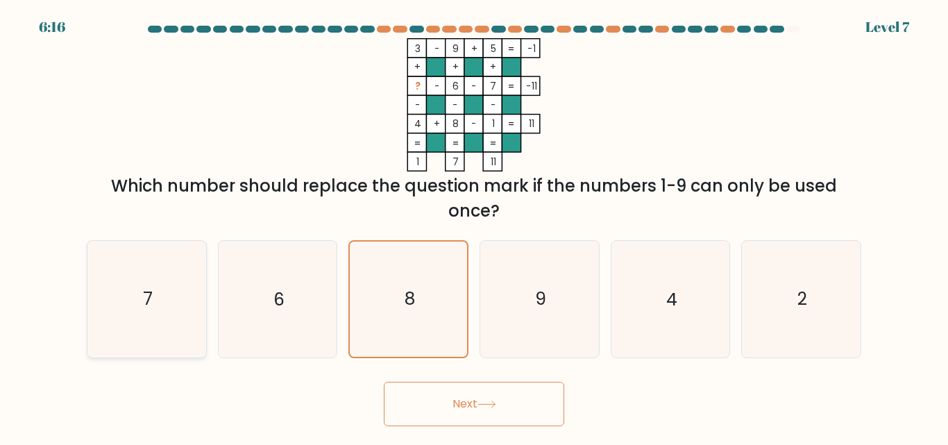
click at [168, 303] on icon "7" at bounding box center [147, 299] width 116 height 116
click at [474, 226] on input "a. 7" at bounding box center [474, 224] width 1 height 3
radio input "true"
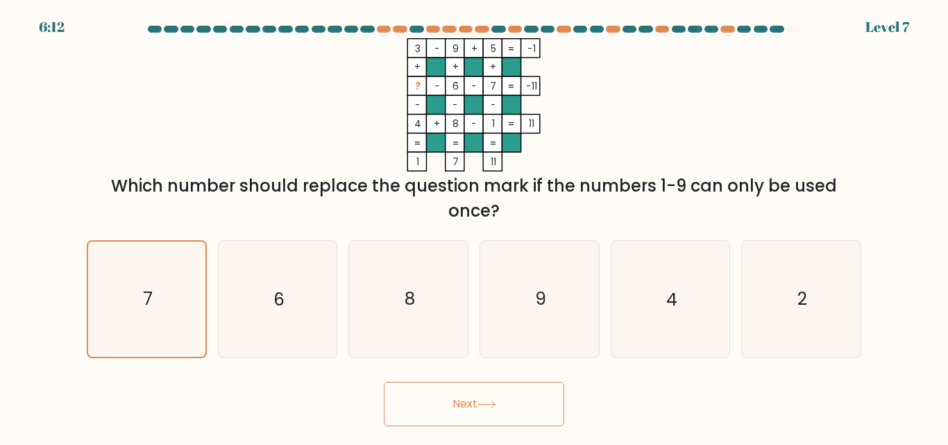
click at [450, 430] on body "6:12 Level 7" at bounding box center [474, 222] width 948 height 445
click at [469, 412] on button "Next" at bounding box center [474, 404] width 180 height 44
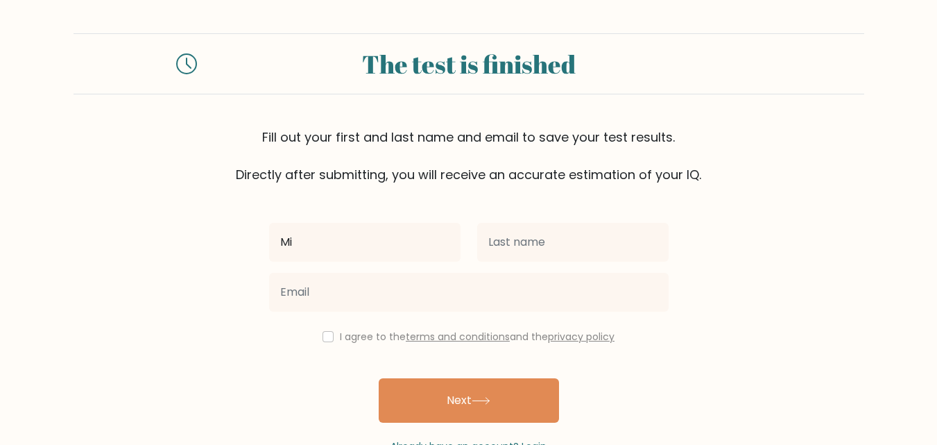
type input "M"
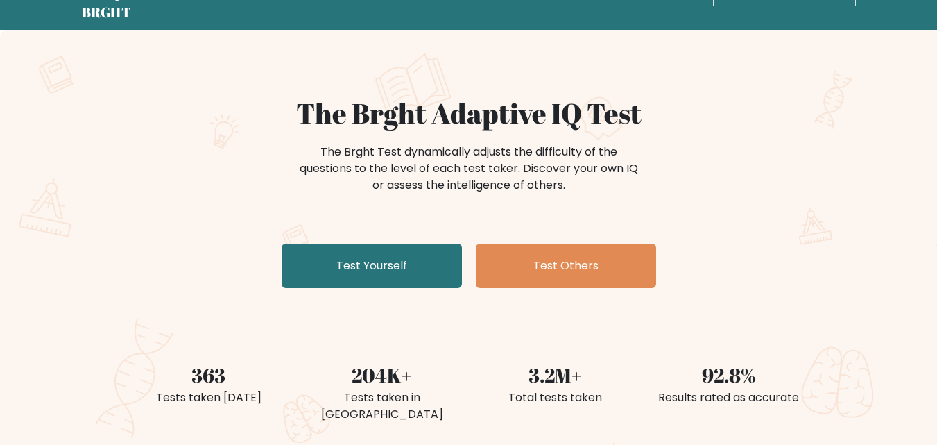
scroll to position [69, 0]
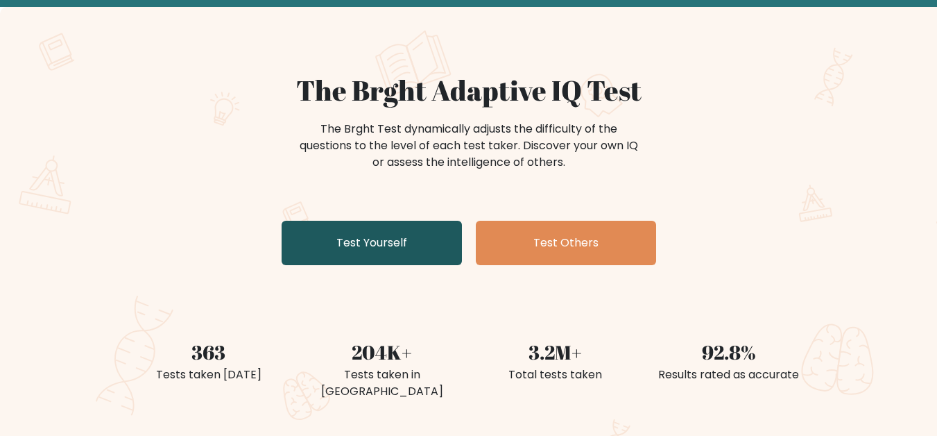
click at [372, 255] on link "Test Yourself" at bounding box center [372, 243] width 180 height 44
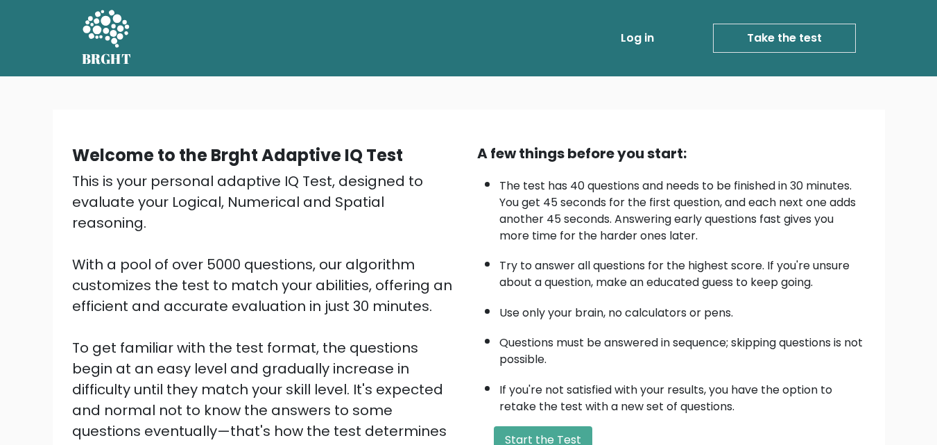
scroll to position [191, 0]
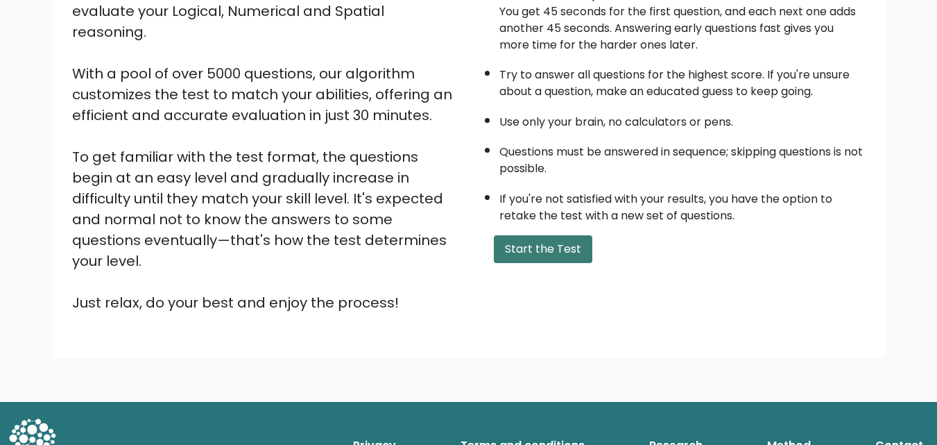
click at [516, 250] on button "Start the Test" at bounding box center [543, 249] width 99 height 28
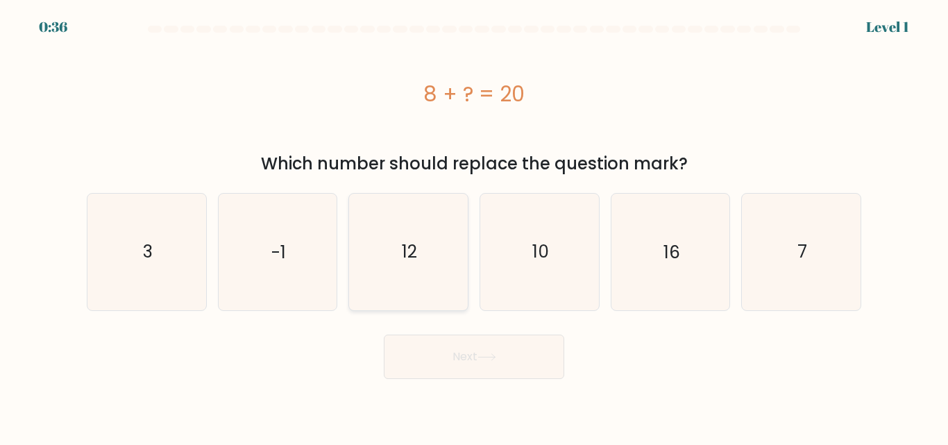
click at [371, 293] on icon "12" at bounding box center [408, 252] width 116 height 116
click at [474, 226] on input "c. 12" at bounding box center [474, 224] width 1 height 3
radio input "true"
click at [412, 361] on button "Next" at bounding box center [474, 356] width 180 height 44
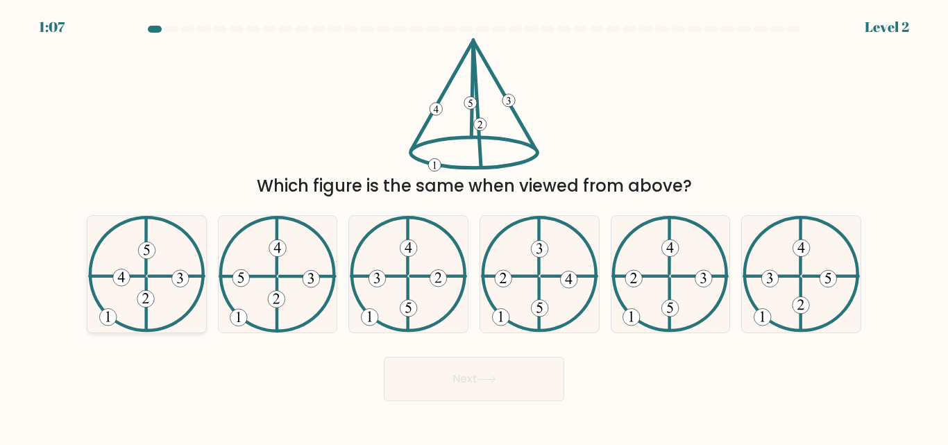
click at [146, 271] on 610 at bounding box center [146, 246] width 0 height 56
click at [474, 226] on input "a." at bounding box center [474, 224] width 1 height 3
radio input "true"
click at [447, 388] on button "Next" at bounding box center [474, 379] width 180 height 44
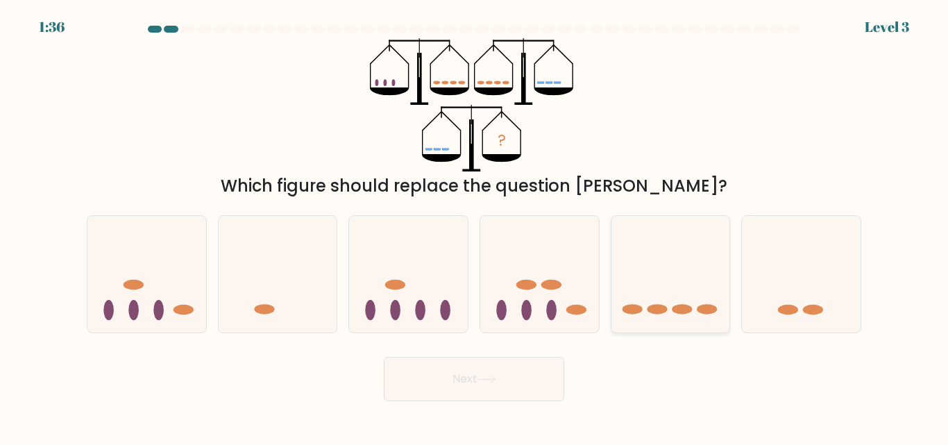
click at [644, 293] on icon at bounding box center [670, 274] width 119 height 98
click at [474, 226] on input "e." at bounding box center [474, 224] width 1 height 3
radio input "true"
click at [479, 371] on button "Next" at bounding box center [474, 379] width 180 height 44
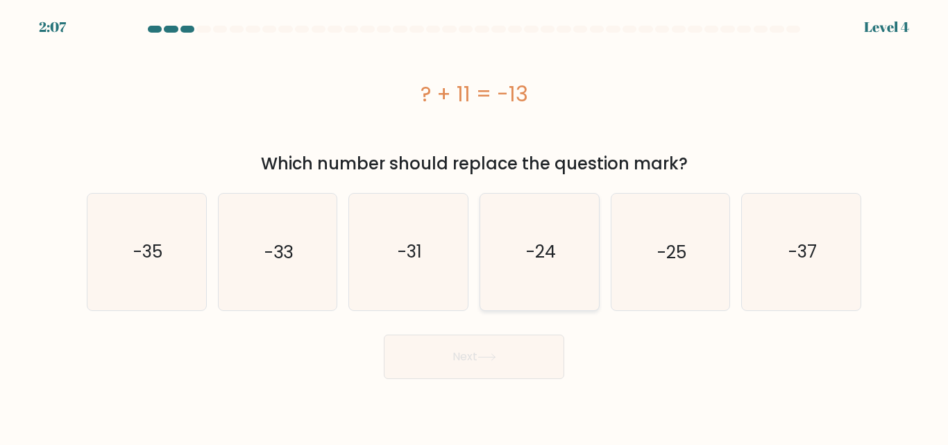
click at [542, 257] on text "-24" at bounding box center [540, 251] width 30 height 24
click at [474, 226] on input "d. -24" at bounding box center [474, 224] width 1 height 3
radio input "true"
click at [508, 368] on button "Next" at bounding box center [474, 356] width 180 height 44
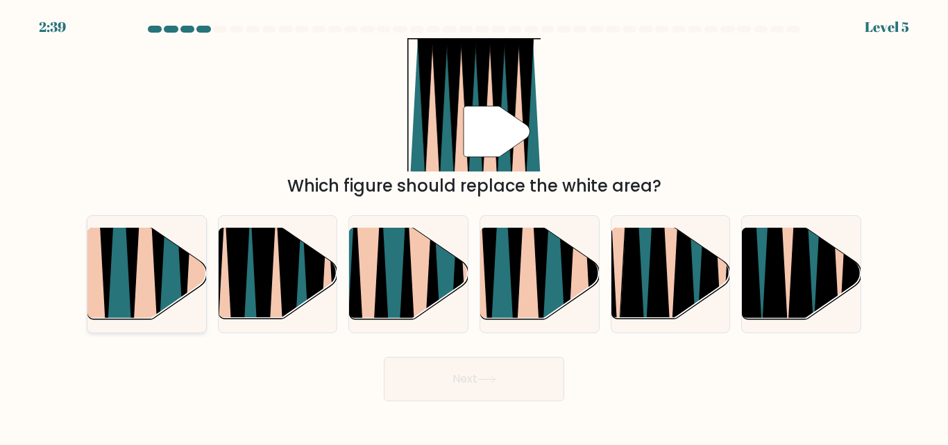
click at [114, 277] on icon at bounding box center [119, 228] width 27 height 237
click at [474, 226] on input "a." at bounding box center [474, 224] width 1 height 3
radio input "true"
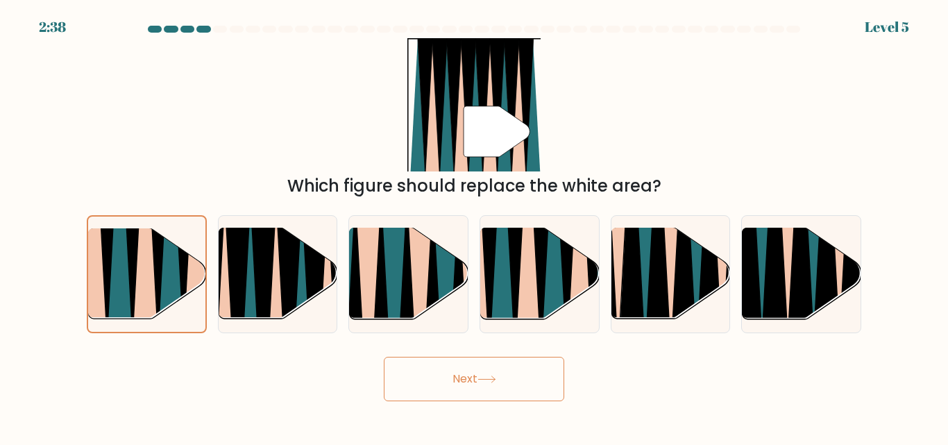
click at [476, 370] on button "Next" at bounding box center [474, 379] width 180 height 44
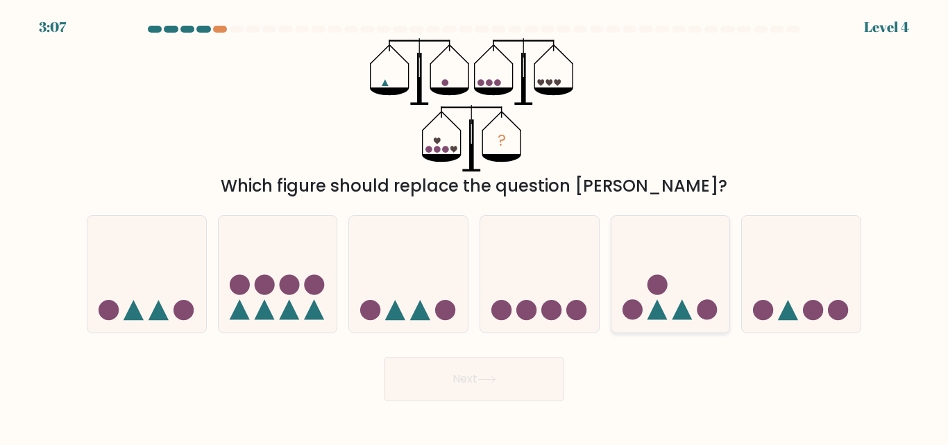
click at [639, 280] on icon at bounding box center [670, 274] width 119 height 98
click at [474, 226] on input "e." at bounding box center [474, 224] width 1 height 3
radio input "true"
click at [503, 386] on button "Next" at bounding box center [474, 379] width 180 height 44
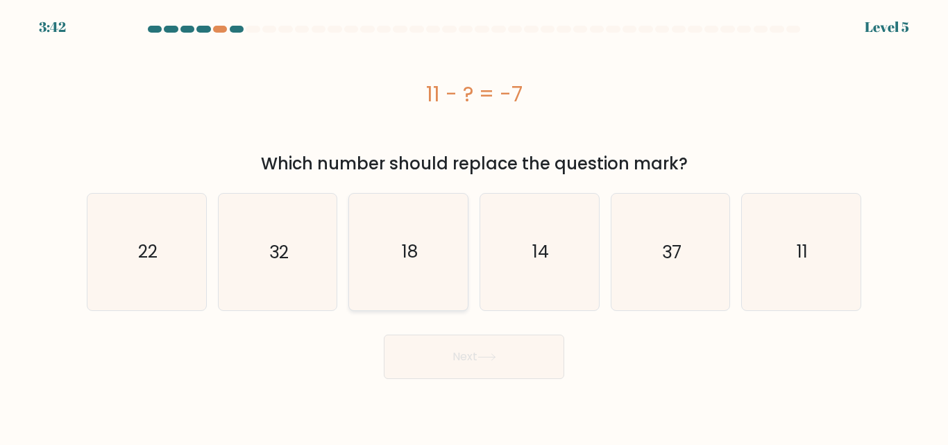
click at [441, 264] on icon "18" at bounding box center [408, 252] width 116 height 116
click at [474, 226] on input "c. 18" at bounding box center [474, 224] width 1 height 3
radio input "true"
click at [492, 357] on icon at bounding box center [486, 357] width 17 height 6
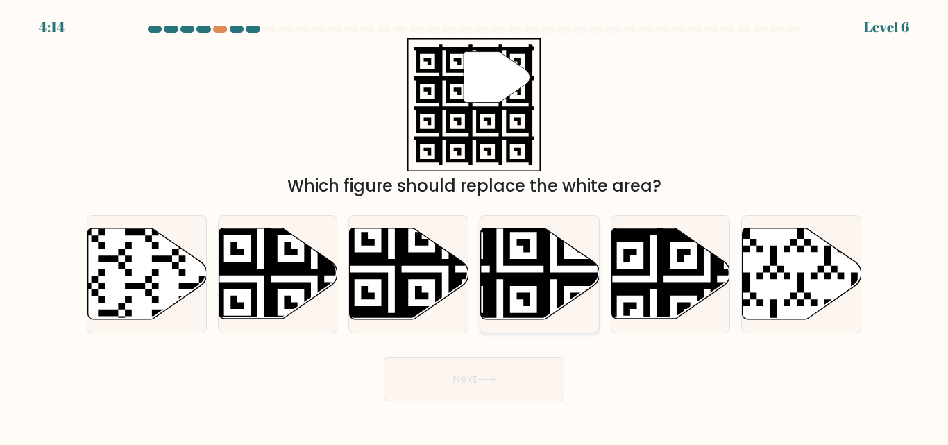
click at [520, 264] on icon at bounding box center [499, 323] width 215 height 215
click at [474, 226] on input "d." at bounding box center [474, 224] width 1 height 3
radio input "true"
click at [495, 373] on button "Next" at bounding box center [474, 379] width 180 height 44
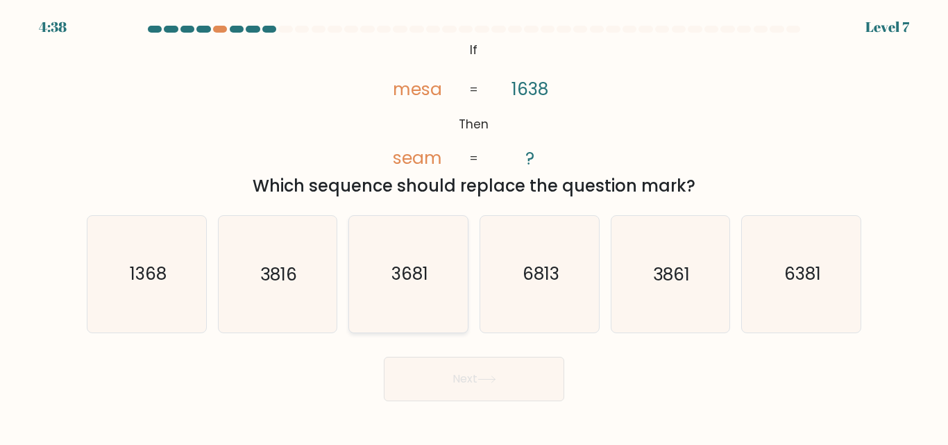
click at [394, 286] on text "3681" at bounding box center [409, 274] width 37 height 24
click at [474, 226] on input "c. 3681" at bounding box center [474, 224] width 1 height 3
radio input "true"
click at [485, 398] on button "Next" at bounding box center [474, 379] width 180 height 44
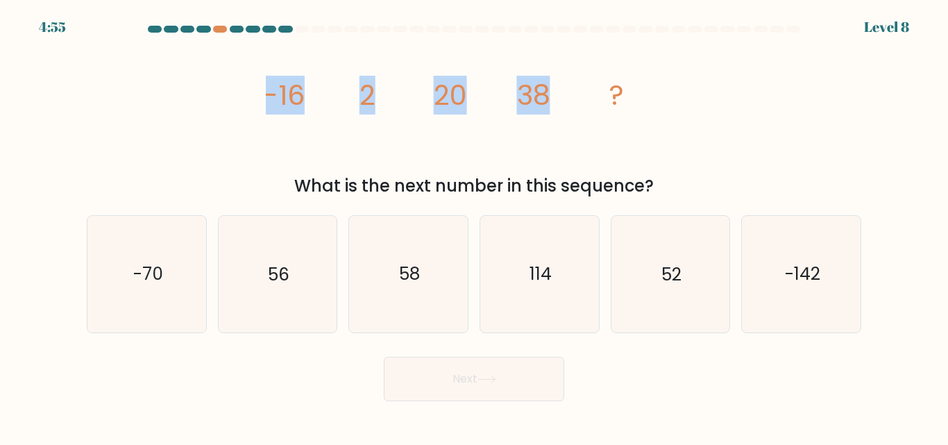
drag, startPoint x: 265, startPoint y: 94, endPoint x: 557, endPoint y: 108, distance: 292.4
click at [557, 108] on div "image/svg+xml -16 2 20 38 ? What is the next number in this sequence?" at bounding box center [473, 118] width 791 height 160
copy g "-16 2 20 38"
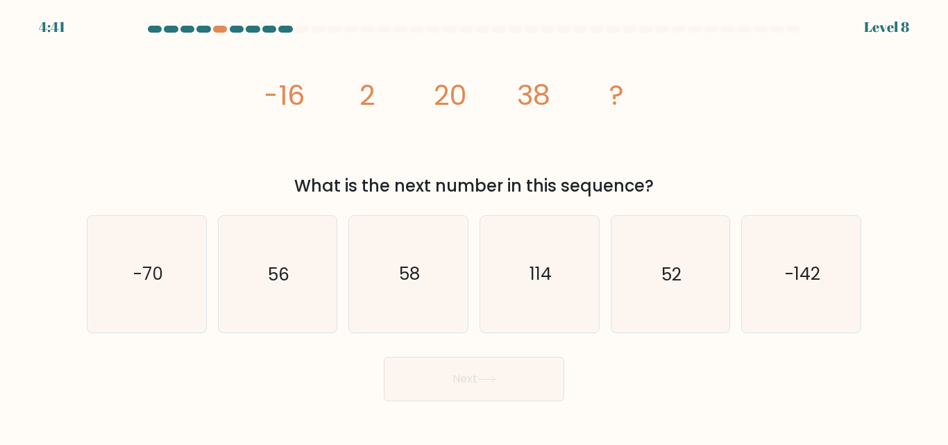
click at [390, 173] on div "image/svg+xml -16 2 20 38 ? What is the next number in this sequence?" at bounding box center [473, 118] width 791 height 160
drag, startPoint x: 261, startPoint y: 96, endPoint x: 649, endPoint y: 180, distance: 397.4
click at [649, 180] on div "image/svg+xml -16 2 20 38 ? What is the next number in this sequence?" at bounding box center [473, 118] width 791 height 160
copy div "-16 2 20 38 ? What is the next number in this sequence?"
click at [313, 308] on icon "56" at bounding box center [277, 274] width 116 height 116
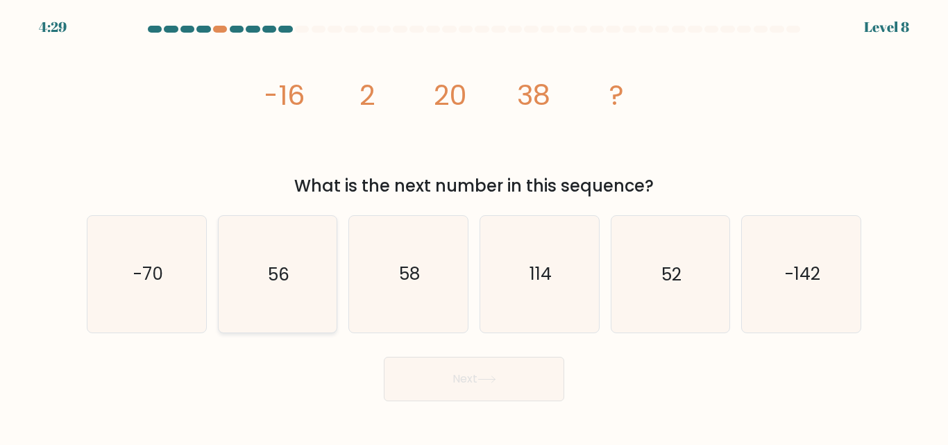
click at [474, 226] on input "b. 56" at bounding box center [474, 224] width 1 height 3
radio input "true"
click at [452, 377] on button "Next" at bounding box center [474, 379] width 180 height 44
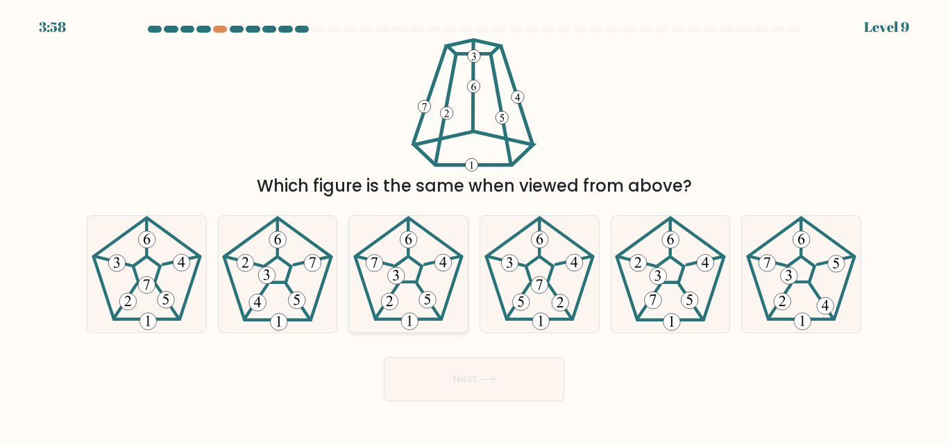
click at [413, 290] on icon at bounding box center [408, 274] width 116 height 116
click at [474, 226] on input "c." at bounding box center [474, 224] width 1 height 3
radio input "true"
click at [438, 370] on button "Next" at bounding box center [474, 379] width 180 height 44
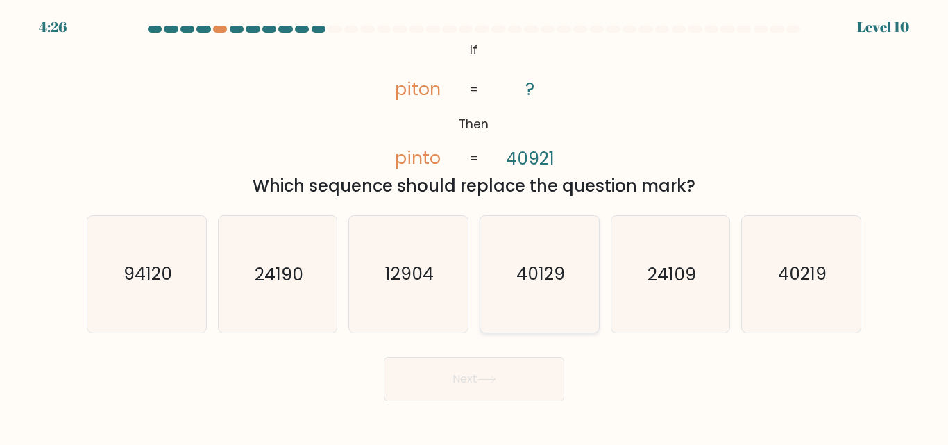
click at [531, 295] on icon "40129" at bounding box center [539, 274] width 116 height 116
click at [474, 226] on input "d. 40129" at bounding box center [474, 224] width 1 height 3
radio input "true"
click at [524, 375] on button "Next" at bounding box center [474, 379] width 180 height 44
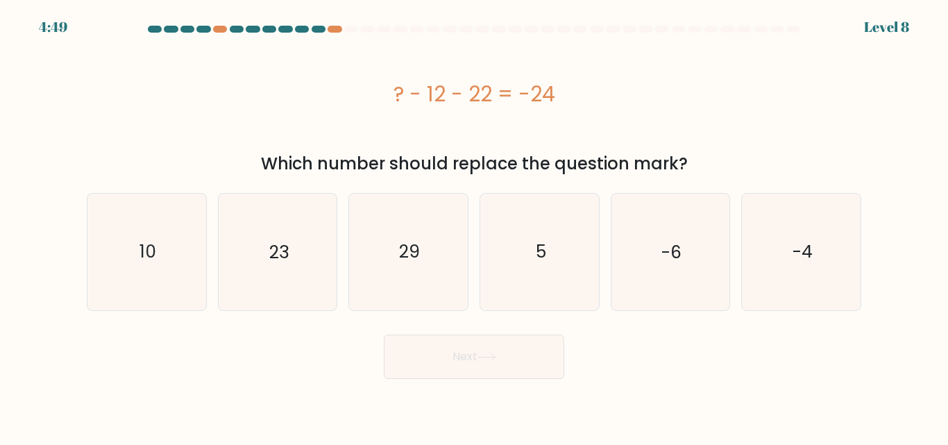
drag, startPoint x: 390, startPoint y: 90, endPoint x: 687, endPoint y: 162, distance: 306.2
click at [687, 162] on div "? - 12 - 22 = -24 Which number should replace the question mark?" at bounding box center [473, 107] width 791 height 138
copy div "? - 12 - 22 = -24 Which number should replace the question mark?"
click at [182, 270] on icon "10" at bounding box center [147, 252] width 116 height 116
click at [474, 226] on input "a. 10" at bounding box center [474, 224] width 1 height 3
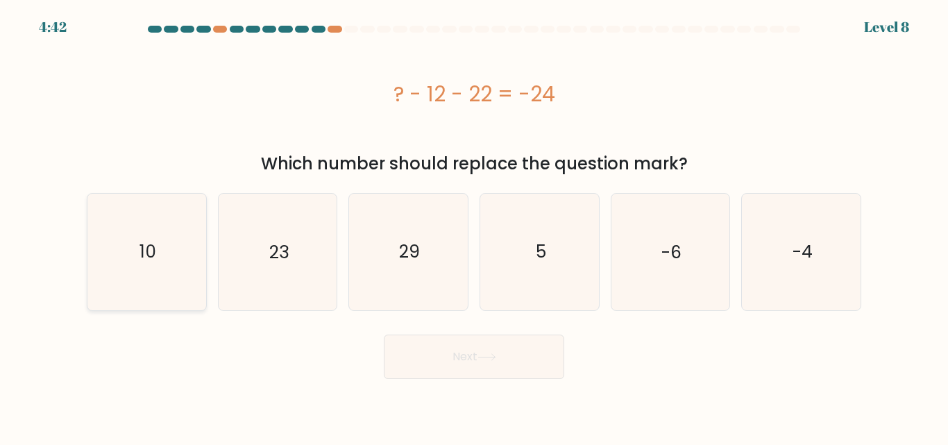
radio input "true"
click at [479, 379] on body "4:41 Level 8 a." at bounding box center [474, 222] width 948 height 445
click at [482, 373] on button "Next" at bounding box center [474, 356] width 180 height 44
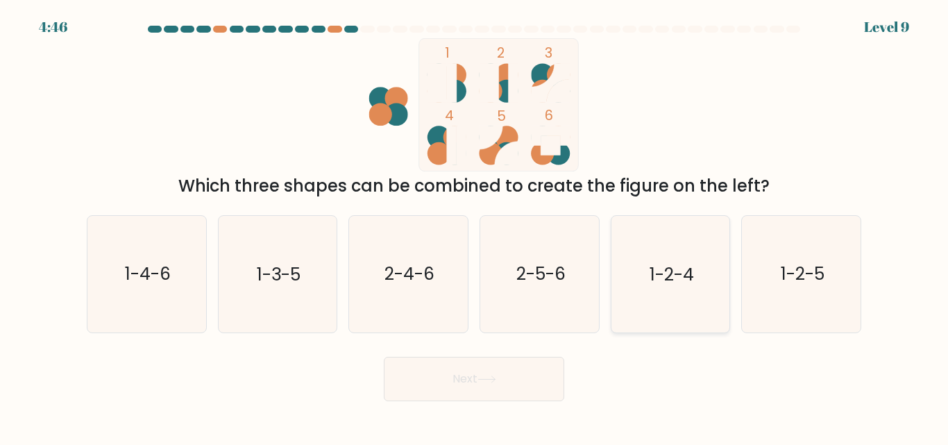
click at [669, 270] on text "1-2-4" at bounding box center [671, 274] width 44 height 24
click at [474, 226] on input "e. 1-2-4" at bounding box center [474, 224] width 1 height 3
radio input "true"
click at [493, 380] on icon at bounding box center [486, 379] width 19 height 8
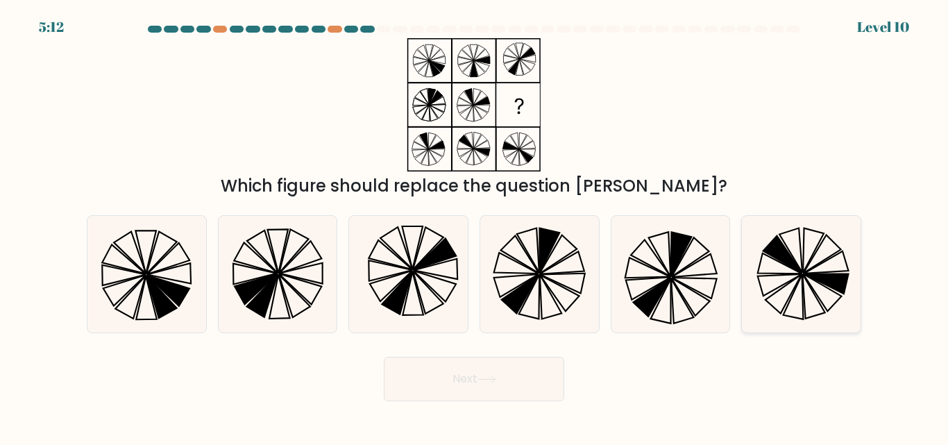
click at [814, 286] on icon at bounding box center [801, 274] width 116 height 116
click at [474, 226] on input "f." at bounding box center [474, 224] width 1 height 3
radio input "true"
click at [551, 384] on button "Next" at bounding box center [474, 379] width 180 height 44
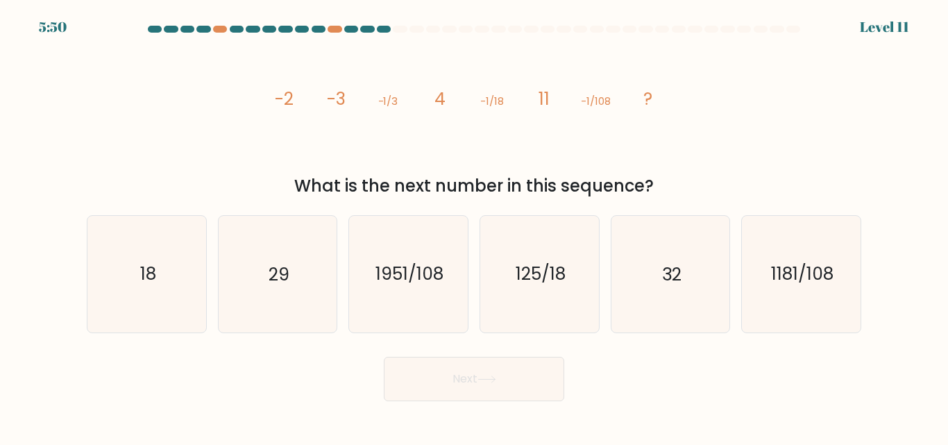
drag, startPoint x: 261, startPoint y: 101, endPoint x: 662, endPoint y: 180, distance: 409.5
click at [662, 180] on div "image/svg+xml -2 -3 -1/3 4 -1/18 11 -1/108 ? What is the next number in this se…" at bounding box center [473, 118] width 791 height 160
copy div "-2 -3 -1/3 4 -1/18 11 -1/108 ? What is the next number in this sequence?"
click at [168, 300] on icon "18" at bounding box center [147, 274] width 116 height 116
click at [474, 226] on input "a. 18" at bounding box center [474, 224] width 1 height 3
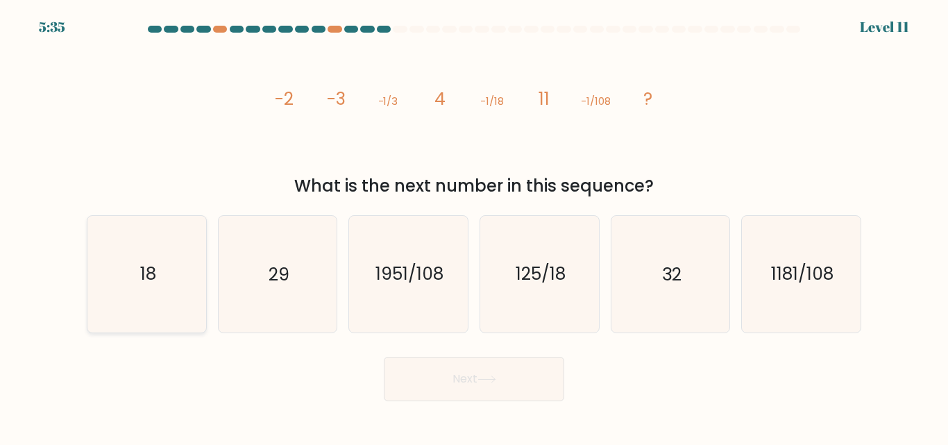
radio input "true"
click at [440, 394] on button "Next" at bounding box center [474, 379] width 180 height 44
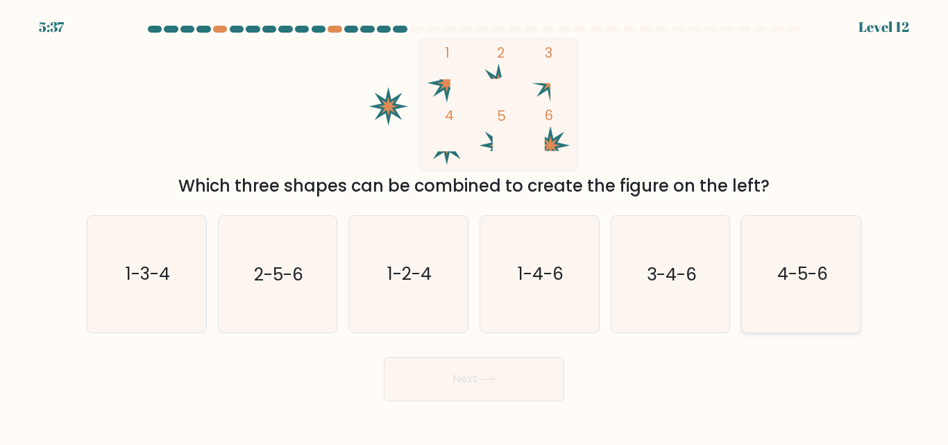
click at [837, 273] on icon "4-5-6" at bounding box center [801, 274] width 116 height 116
click at [474, 226] on input "f. 4-5-6" at bounding box center [474, 224] width 1 height 3
radio input "true"
click at [478, 381] on button "Next" at bounding box center [474, 379] width 180 height 44
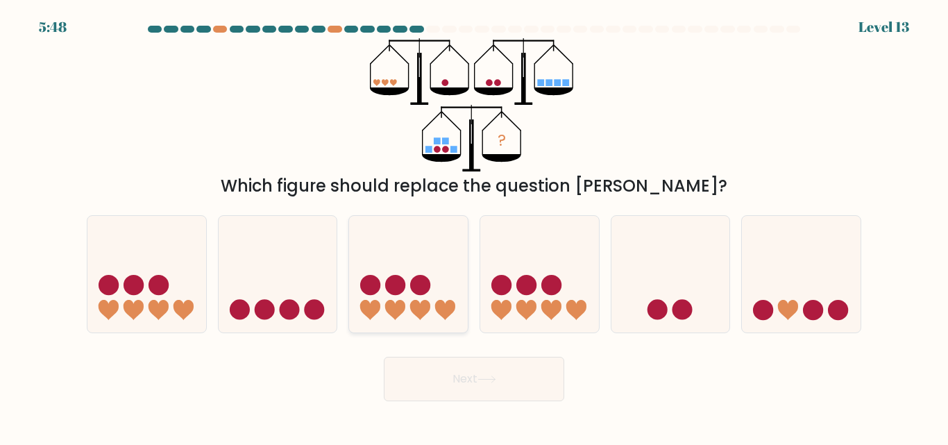
click at [383, 298] on icon at bounding box center [408, 274] width 119 height 98
click at [474, 226] on input "c." at bounding box center [474, 224] width 1 height 3
radio input "true"
click at [487, 383] on button "Next" at bounding box center [474, 379] width 180 height 44
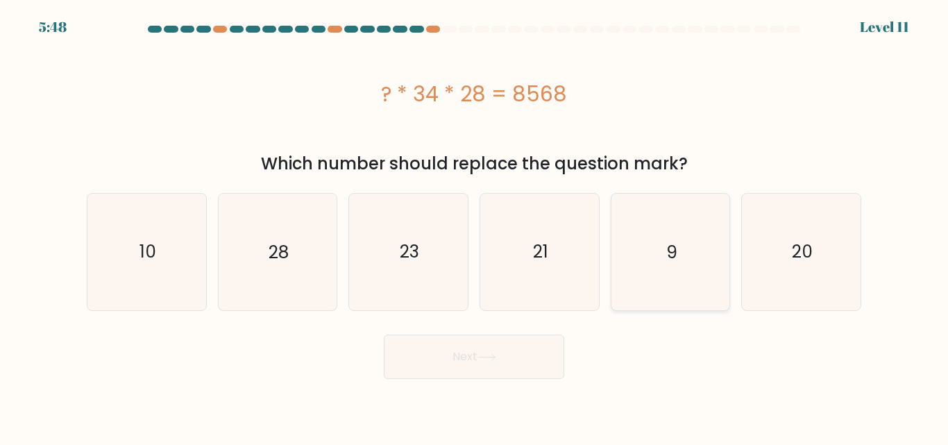
click at [672, 280] on icon "9" at bounding box center [670, 252] width 116 height 116
click at [474, 226] on input "e. 9" at bounding box center [474, 224] width 1 height 3
radio input "true"
click at [425, 373] on button "Next" at bounding box center [474, 356] width 180 height 44
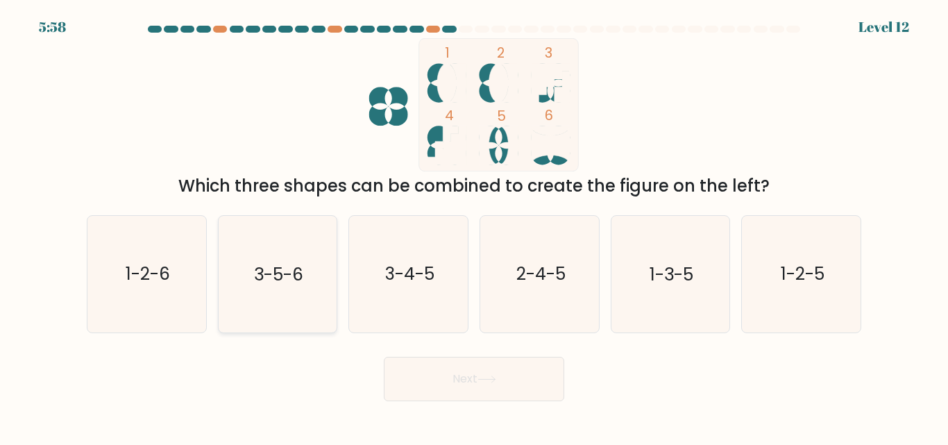
click at [314, 292] on icon "3-5-6" at bounding box center [277, 274] width 116 height 116
click at [474, 226] on input "b. 3-5-6" at bounding box center [474, 224] width 1 height 3
radio input "true"
click at [451, 397] on button "Next" at bounding box center [474, 379] width 180 height 44
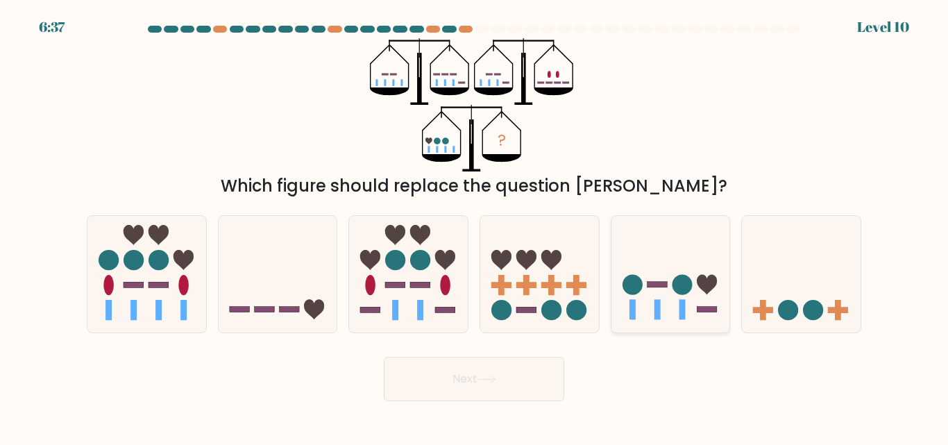
click at [651, 299] on icon at bounding box center [670, 274] width 119 height 98
click at [474, 226] on input "e." at bounding box center [474, 224] width 1 height 3
radio input "true"
click at [504, 384] on button "Next" at bounding box center [474, 379] width 180 height 44
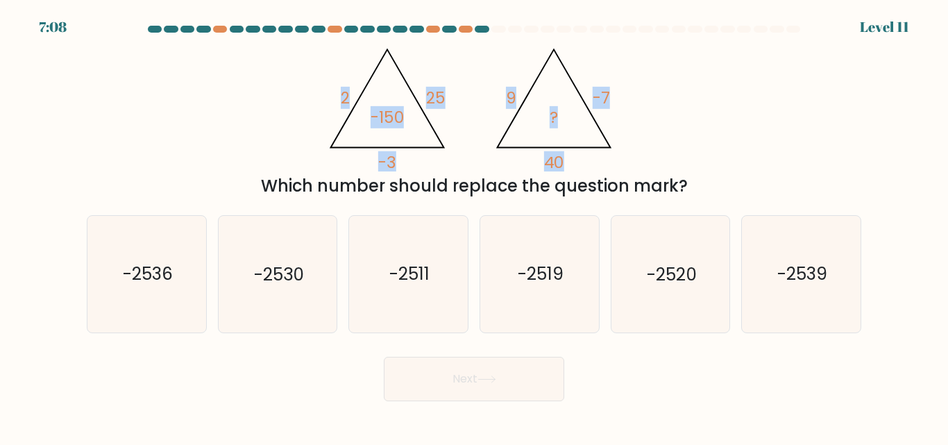
drag, startPoint x: 252, startPoint y: 187, endPoint x: 319, endPoint y: 67, distance: 137.2
click at [319, 67] on div "@import url('https://fonts.googleapis.com/css?family=Abril+Fatface:400,100,100i…" at bounding box center [473, 118] width 791 height 160
click at [345, 135] on icon "@import url('https://fonts.googleapis.com/css?family=Abril+Fatface:400,100,100i…" at bounding box center [473, 104] width 307 height 133
click at [307, 149] on div "@import url('https://fonts.googleapis.com/css?family=Abril+Fatface:400,100,100i…" at bounding box center [473, 118] width 791 height 160
click at [354, 211] on div "a. -2536 b. -2530" at bounding box center [473, 268] width 785 height 128
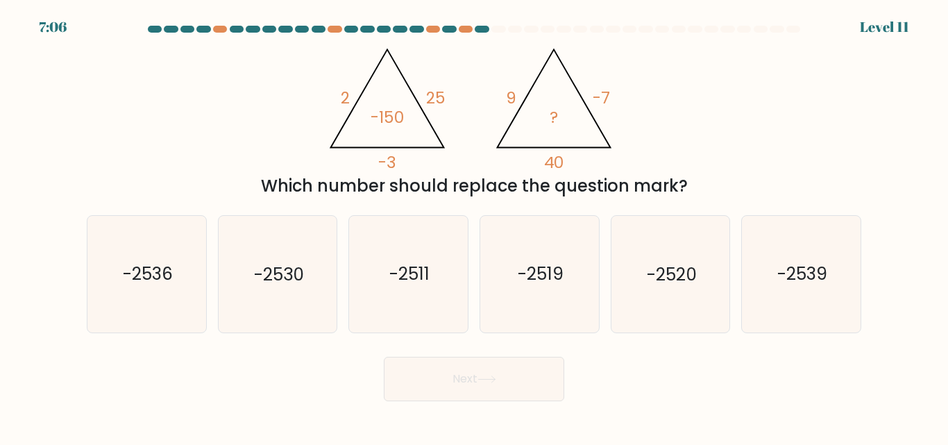
click at [356, 195] on div "Which number should replace the question mark?" at bounding box center [473, 185] width 757 height 25
click at [654, 311] on icon "-2520" at bounding box center [670, 274] width 116 height 116
click at [474, 226] on input "e. -2520" at bounding box center [474, 224] width 1 height 3
radio input "true"
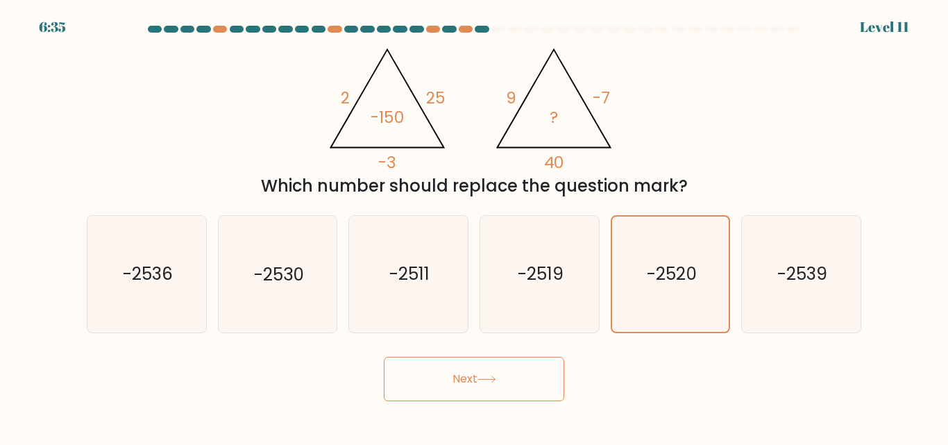
drag, startPoint x: 462, startPoint y: 406, endPoint x: 465, endPoint y: 397, distance: 10.3
click at [462, 406] on body "6:35 Level 11" at bounding box center [474, 222] width 948 height 445
click at [467, 396] on button "Next" at bounding box center [474, 379] width 180 height 44
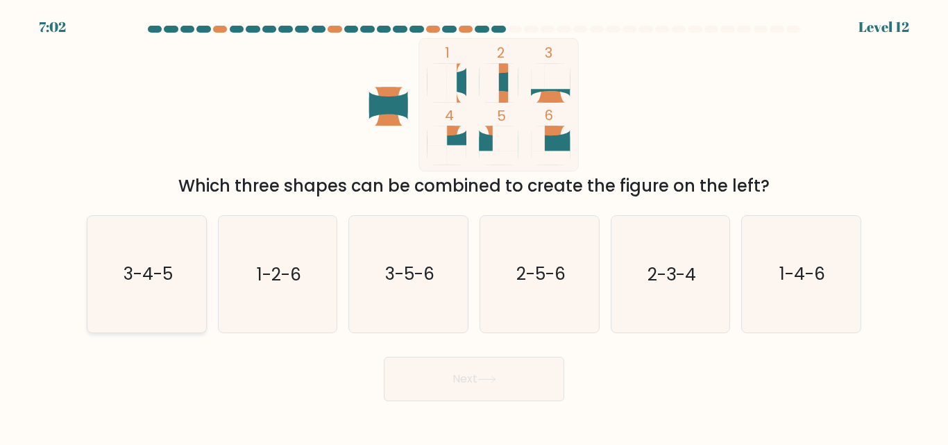
click at [174, 286] on icon "3-4-5" at bounding box center [147, 274] width 116 height 116
click at [474, 226] on input "a. 3-4-5" at bounding box center [474, 224] width 1 height 3
radio input "true"
click at [450, 354] on div "Next" at bounding box center [473, 375] width 791 height 51
click at [453, 387] on button "Next" at bounding box center [474, 379] width 180 height 44
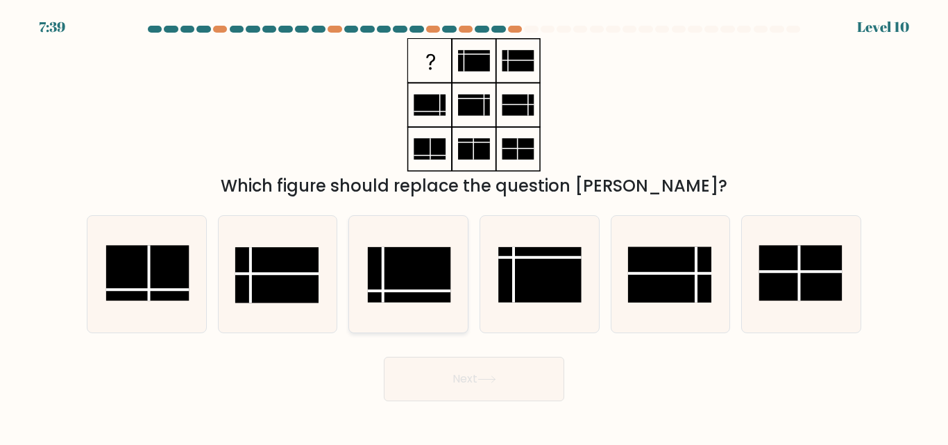
click at [410, 277] on rect at bounding box center [409, 274] width 83 height 55
click at [474, 226] on input "c." at bounding box center [474, 224] width 1 height 3
radio input "true"
click at [488, 357] on button "Next" at bounding box center [474, 379] width 180 height 44
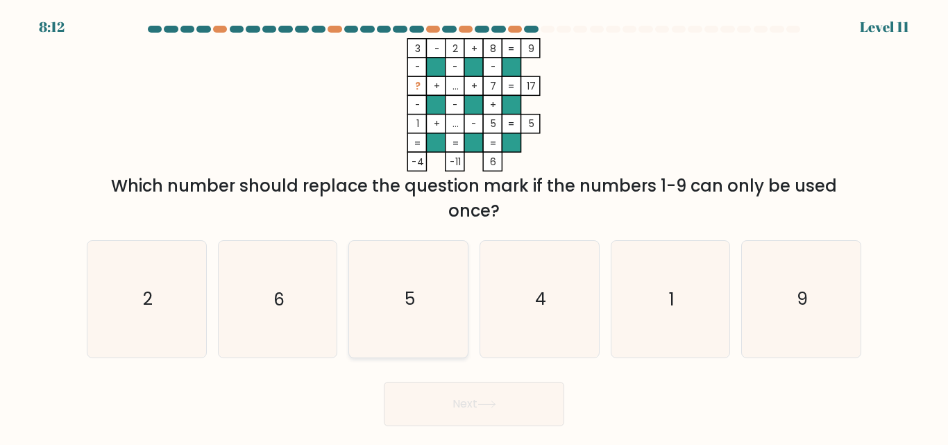
click at [428, 266] on icon "5" at bounding box center [408, 299] width 116 height 116
click at [474, 226] on input "c. 5" at bounding box center [474, 224] width 1 height 3
radio input "true"
click at [448, 411] on button "Next" at bounding box center [474, 404] width 180 height 44
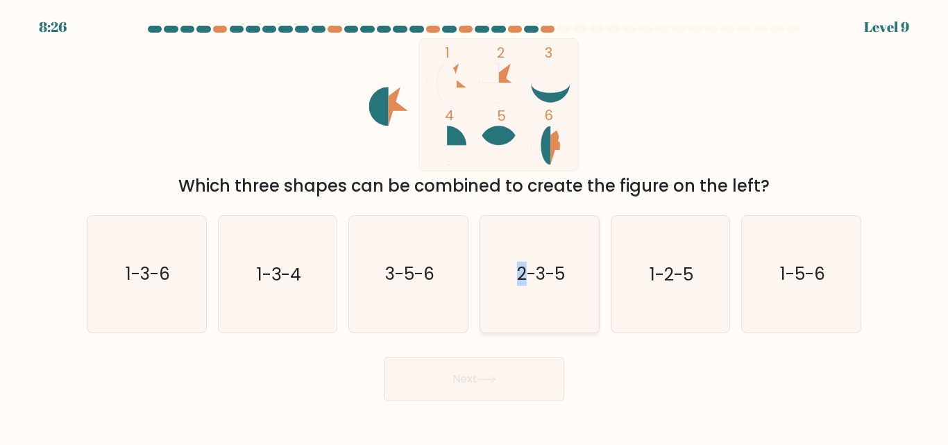
click at [520, 276] on text "2-3-5" at bounding box center [540, 274] width 48 height 24
click at [524, 377] on button "Next" at bounding box center [474, 379] width 180 height 44
click at [552, 298] on icon "2-3-5" at bounding box center [539, 274] width 116 height 116
click at [474, 226] on input "d. 2-3-5" at bounding box center [474, 224] width 1 height 3
radio input "true"
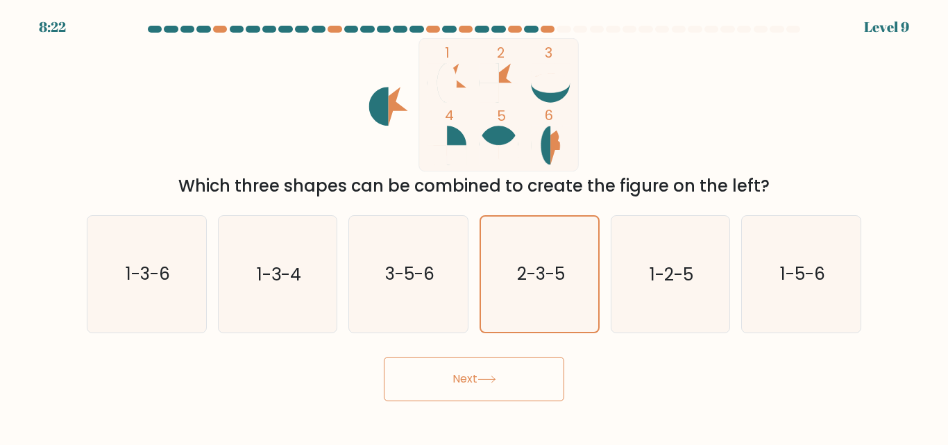
click at [530, 363] on button "Next" at bounding box center [474, 379] width 180 height 44
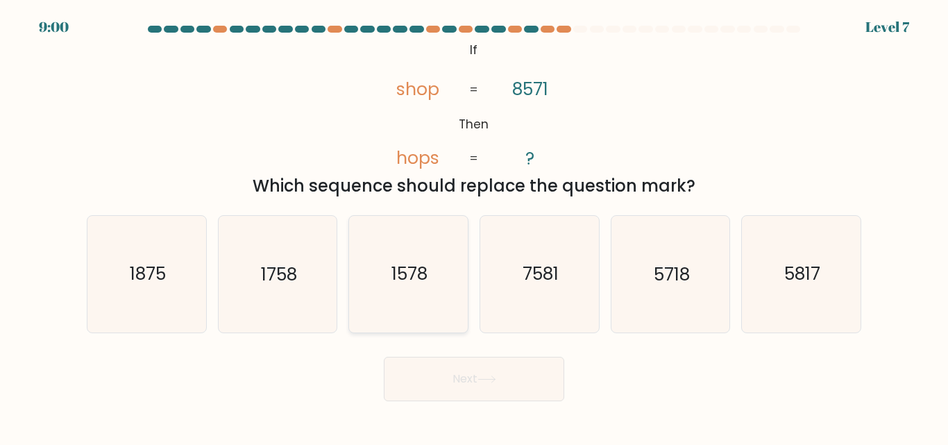
click at [411, 301] on icon "1578" at bounding box center [408, 274] width 116 height 116
click at [474, 226] on input "c. 1578" at bounding box center [474, 224] width 1 height 3
radio input "true"
click at [420, 279] on text "1578" at bounding box center [409, 274] width 36 height 24
click at [474, 226] on input "c. 1578" at bounding box center [474, 224] width 1 height 3
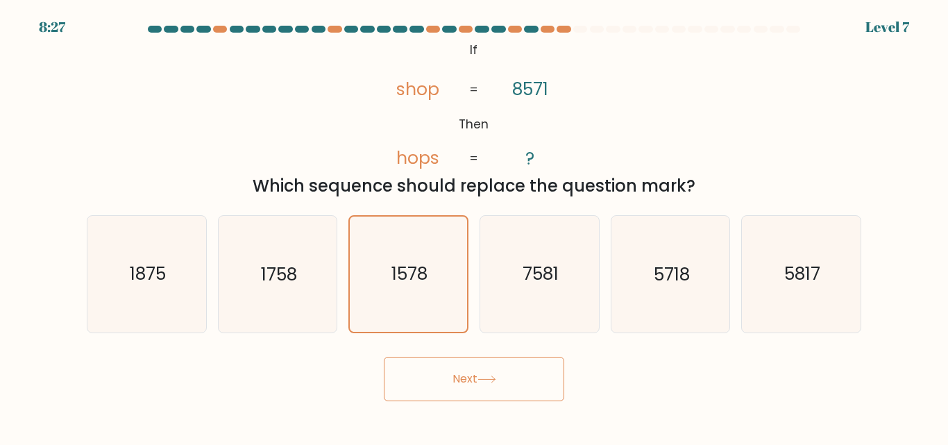
click at [447, 377] on button "Next" at bounding box center [474, 379] width 180 height 44
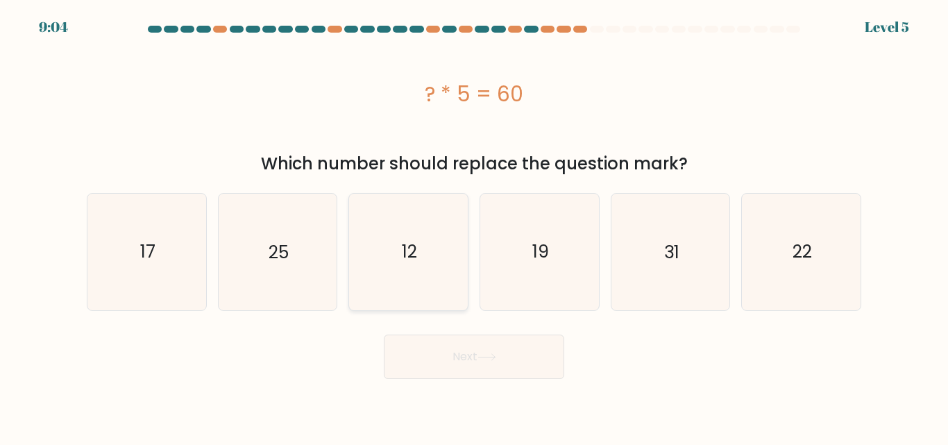
click at [406, 271] on icon "12" at bounding box center [408, 252] width 116 height 116
click at [474, 226] on input "c. 12" at bounding box center [474, 224] width 1 height 3
radio input "true"
click at [488, 366] on button "Next" at bounding box center [474, 356] width 180 height 44
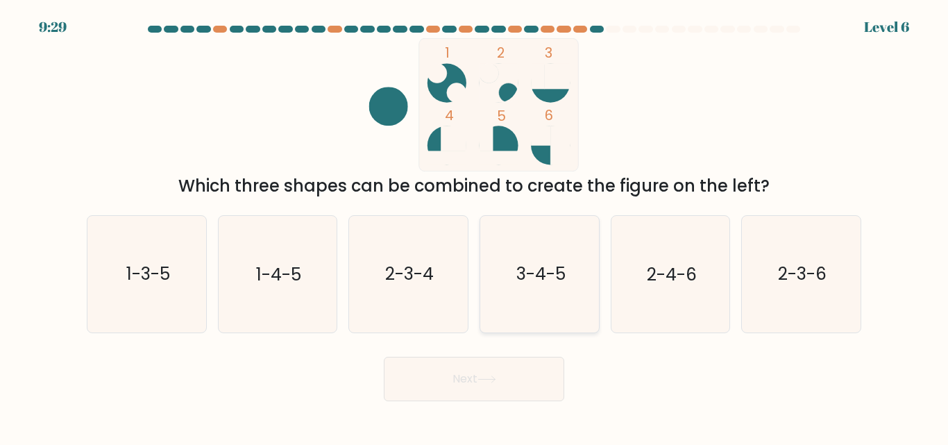
click at [588, 289] on icon "3-4-5" at bounding box center [539, 274] width 116 height 116
click at [474, 226] on input "d. 3-4-5" at bounding box center [474, 224] width 1 height 3
radio input "true"
click at [506, 368] on button "Next" at bounding box center [474, 379] width 180 height 44
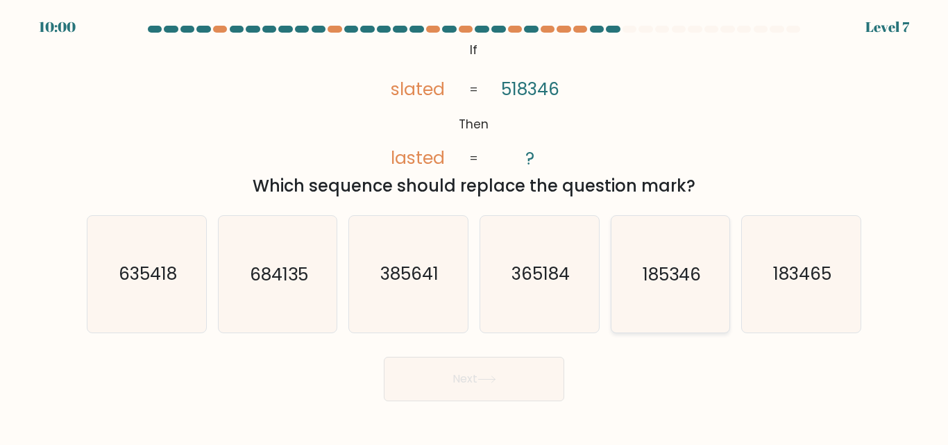
click at [668, 273] on text "185346" at bounding box center [671, 274] width 58 height 24
click at [474, 226] on input "e. 185346" at bounding box center [474, 224] width 1 height 3
radio input "true"
click at [522, 386] on button "Next" at bounding box center [474, 379] width 180 height 44
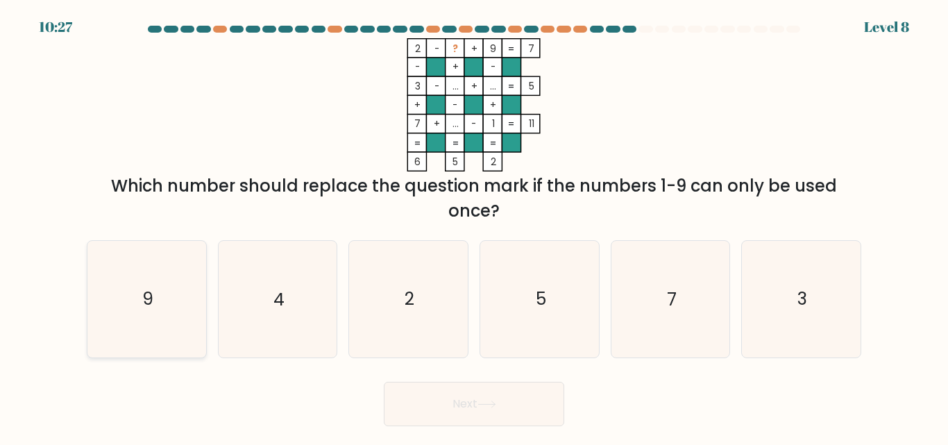
click at [171, 295] on icon "9" at bounding box center [147, 299] width 116 height 116
click at [474, 226] on input "a. 9" at bounding box center [474, 224] width 1 height 3
radio input "true"
click at [171, 295] on icon "9" at bounding box center [146, 298] width 114 height 114
click at [474, 226] on input "a. 9" at bounding box center [474, 224] width 1 height 3
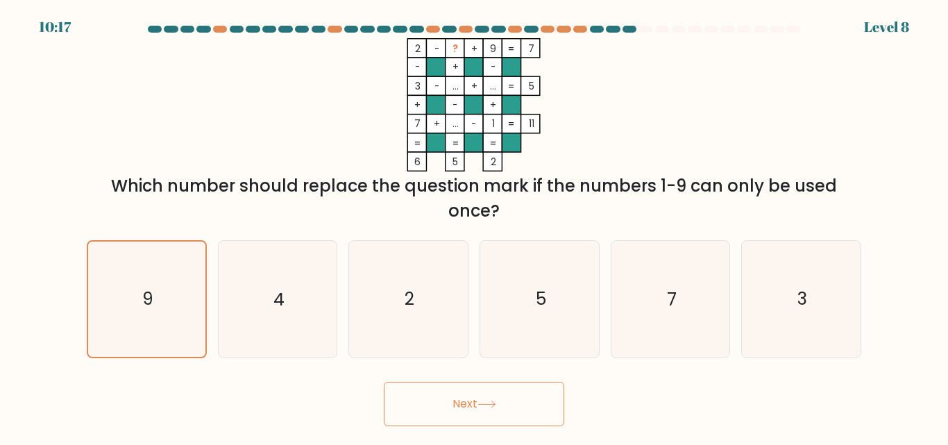
click at [488, 419] on button "Next" at bounding box center [474, 404] width 180 height 44
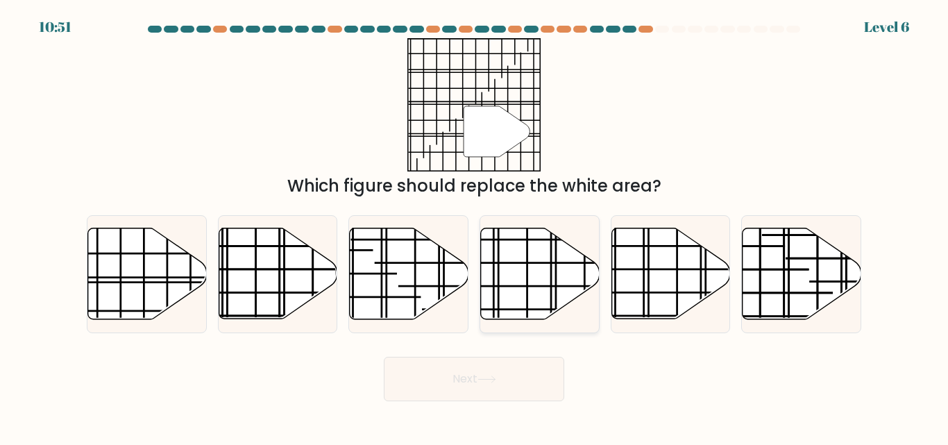
click at [495, 252] on icon at bounding box center [540, 273] width 119 height 91
click at [474, 226] on input "d." at bounding box center [474, 224] width 1 height 3
radio input "true"
click at [515, 407] on body "10:51 Level 6" at bounding box center [474, 222] width 948 height 445
click at [523, 388] on button "Next" at bounding box center [474, 379] width 180 height 44
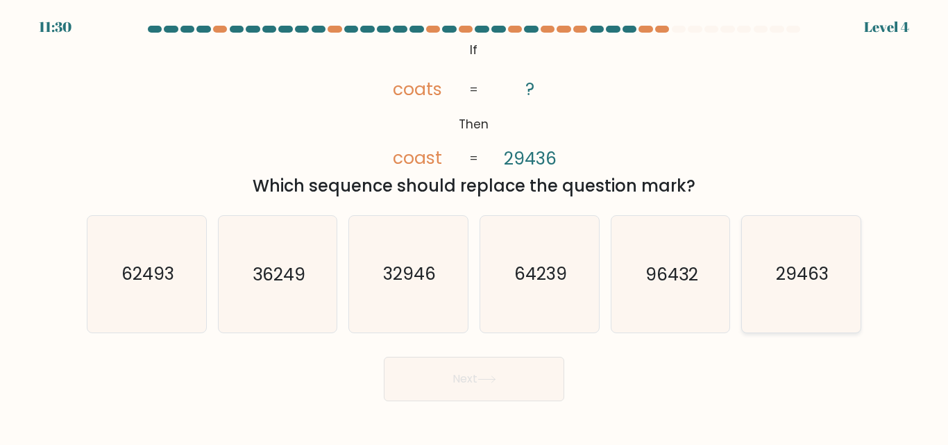
click at [786, 275] on text "29463" at bounding box center [802, 274] width 53 height 24
click at [474, 226] on input "f. 29463" at bounding box center [474, 224] width 1 height 3
radio input "true"
click at [551, 380] on button "Next" at bounding box center [474, 379] width 180 height 44
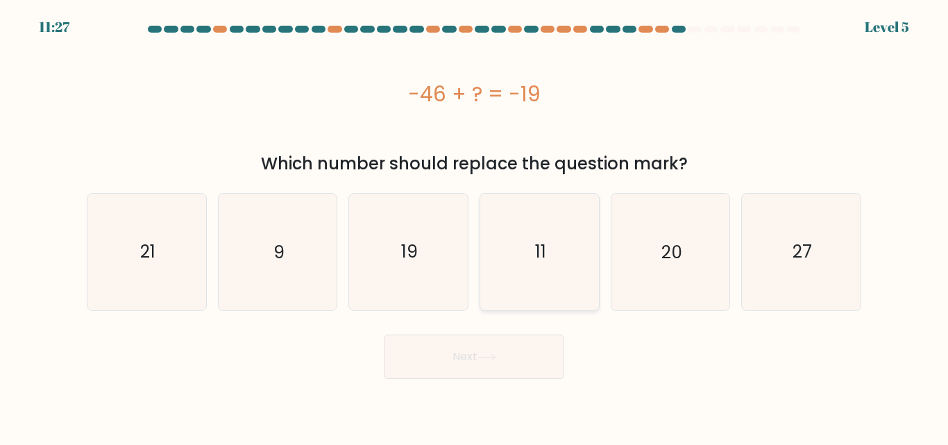
drag, startPoint x: 479, startPoint y: 285, endPoint x: 493, endPoint y: 261, distance: 28.0
click at [479, 285] on div "11" at bounding box center [539, 251] width 120 height 117
click at [474, 226] on input "d. 11" at bounding box center [474, 224] width 1 height 3
radio input "true"
click at [493, 261] on icon "11" at bounding box center [539, 251] width 114 height 114
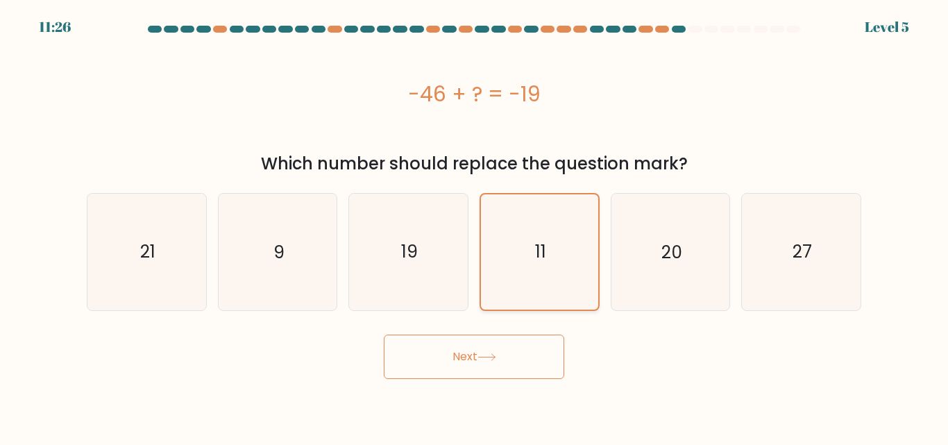
click at [474, 226] on input "d. 11" at bounding box center [474, 224] width 1 height 3
click at [479, 366] on button "Next" at bounding box center [474, 356] width 180 height 44
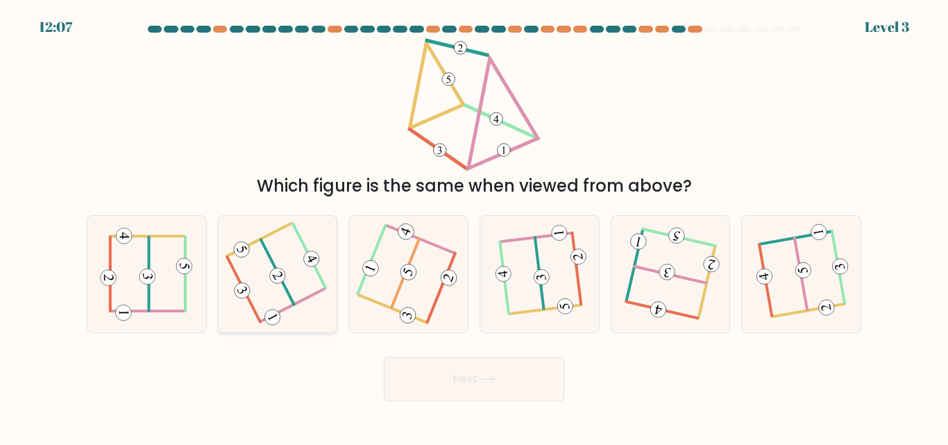
click at [268, 280] on icon at bounding box center [277, 274] width 90 height 93
click at [474, 226] on input "b." at bounding box center [474, 224] width 1 height 3
radio input "true"
click at [447, 387] on button "Next" at bounding box center [474, 379] width 180 height 44
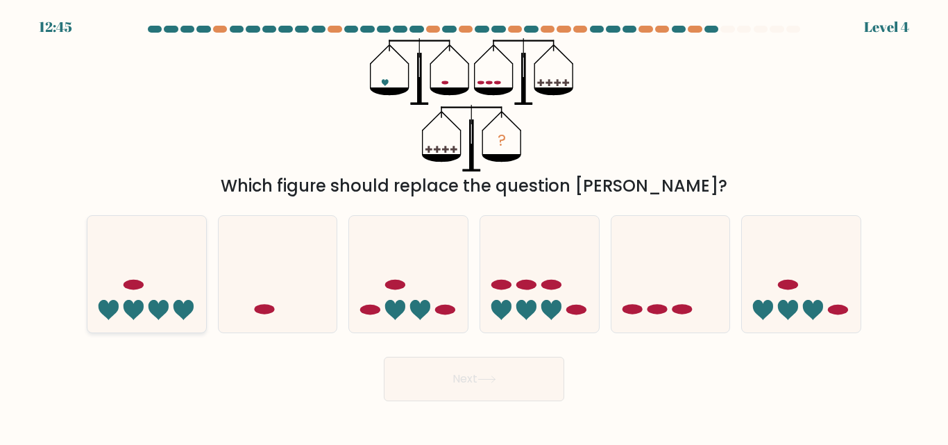
click at [153, 267] on icon at bounding box center [146, 274] width 119 height 98
click at [474, 226] on input "a." at bounding box center [474, 224] width 1 height 3
radio input "true"
click at [462, 411] on body "12:45 Level 4" at bounding box center [474, 222] width 948 height 445
drag, startPoint x: 463, startPoint y: 406, endPoint x: 465, endPoint y: 400, distance: 7.1
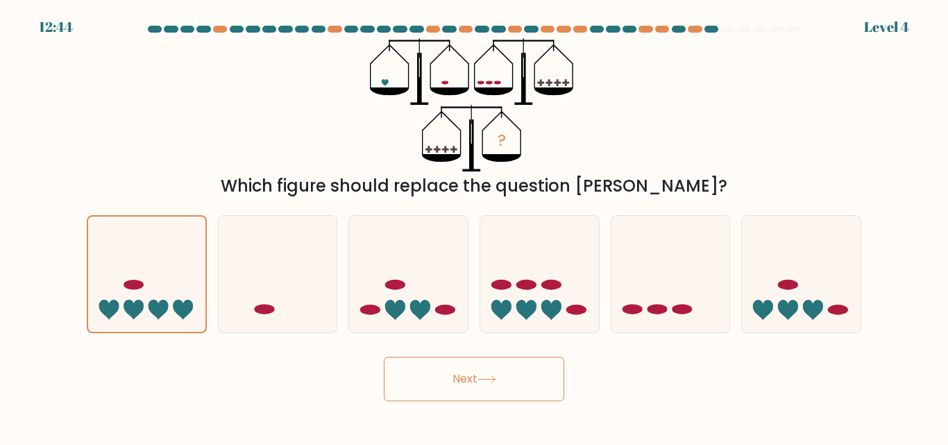
click at [463, 406] on body "12:44 Level 4" at bounding box center [474, 222] width 948 height 445
click at [468, 386] on button "Next" at bounding box center [474, 379] width 180 height 44
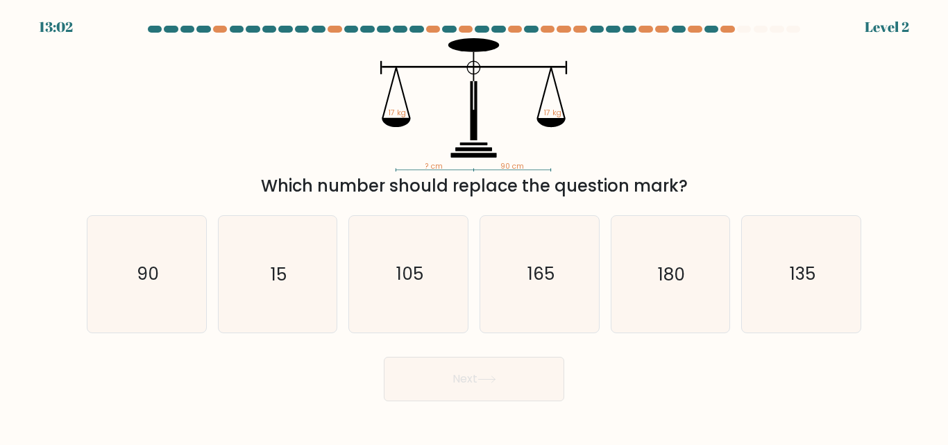
drag, startPoint x: 148, startPoint y: 277, endPoint x: 214, endPoint y: 284, distance: 66.9
click at [148, 276] on text "90" at bounding box center [148, 274] width 22 height 24
click at [474, 226] on input "a. 90" at bounding box center [474, 224] width 1 height 3
radio input "true"
click at [472, 381] on button "Next" at bounding box center [474, 379] width 180 height 44
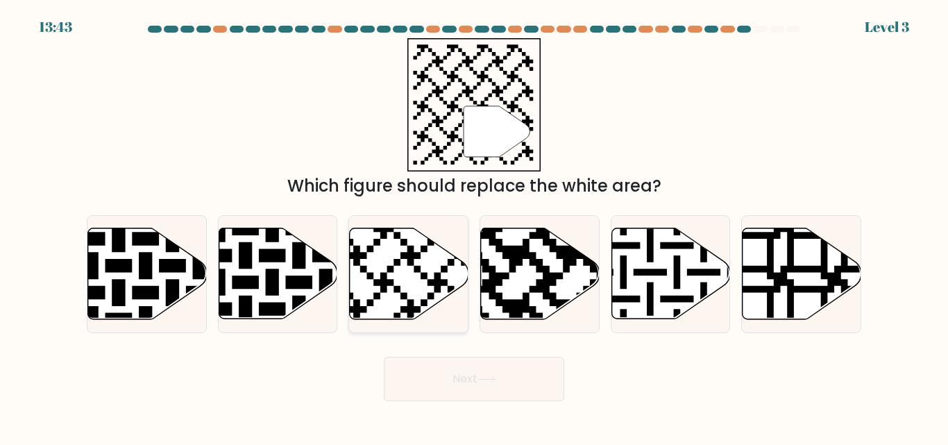
click at [402, 266] on icon at bounding box center [409, 273] width 119 height 91
click at [474, 226] on input "c." at bounding box center [474, 224] width 1 height 3
radio input "true"
click at [473, 385] on button "Next" at bounding box center [474, 379] width 180 height 44
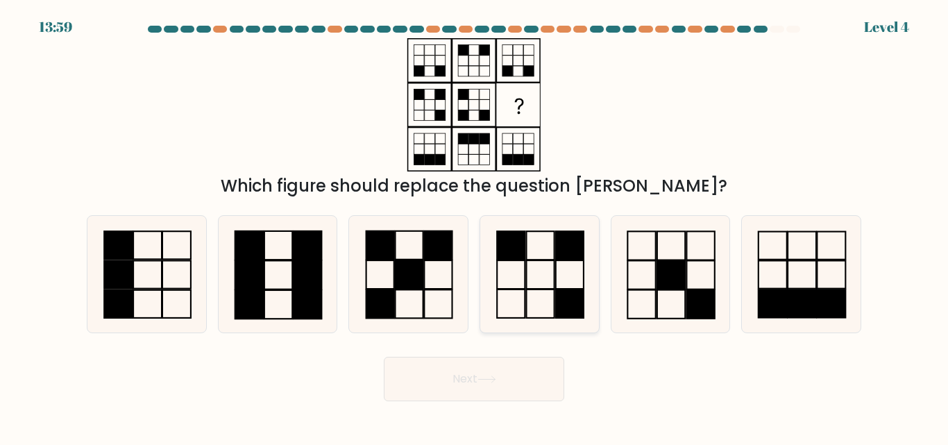
click at [530, 302] on icon at bounding box center [539, 274] width 116 height 116
click at [474, 226] on input "d." at bounding box center [474, 224] width 1 height 3
radio input "true"
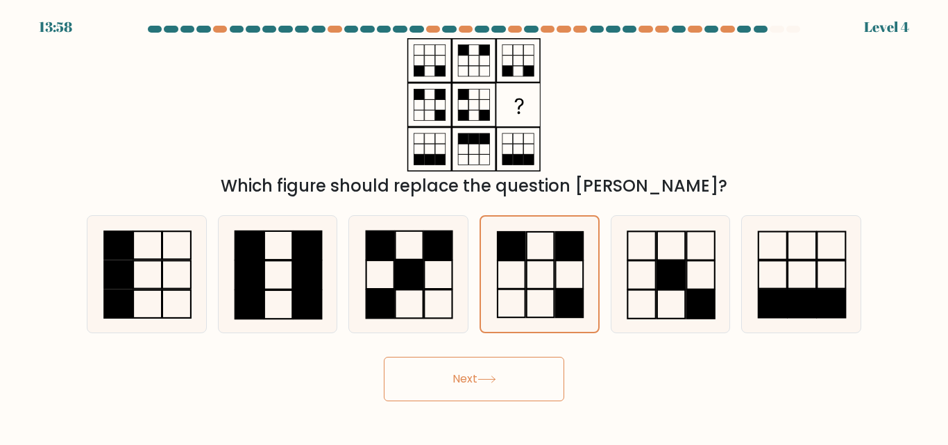
click at [476, 363] on button "Next" at bounding box center [474, 379] width 180 height 44
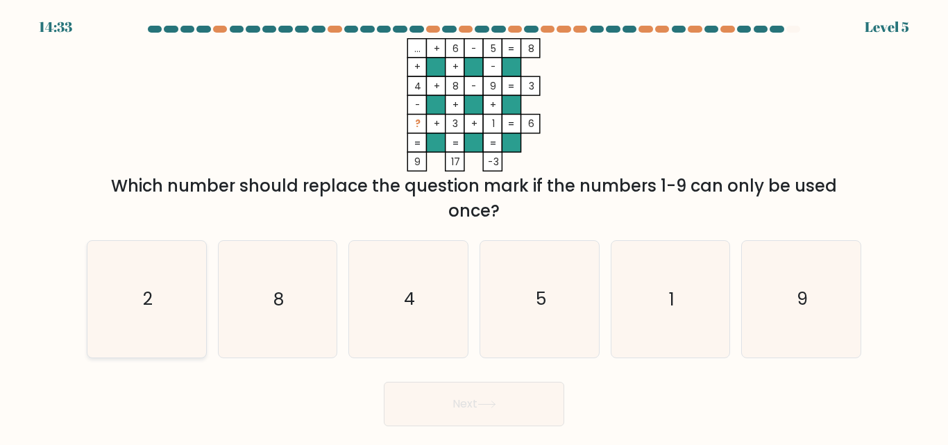
click at [135, 287] on icon "2" at bounding box center [147, 299] width 116 height 116
click at [474, 226] on input "a. 2" at bounding box center [474, 224] width 1 height 3
radio input "true"
click at [462, 400] on button "Next" at bounding box center [474, 404] width 180 height 44
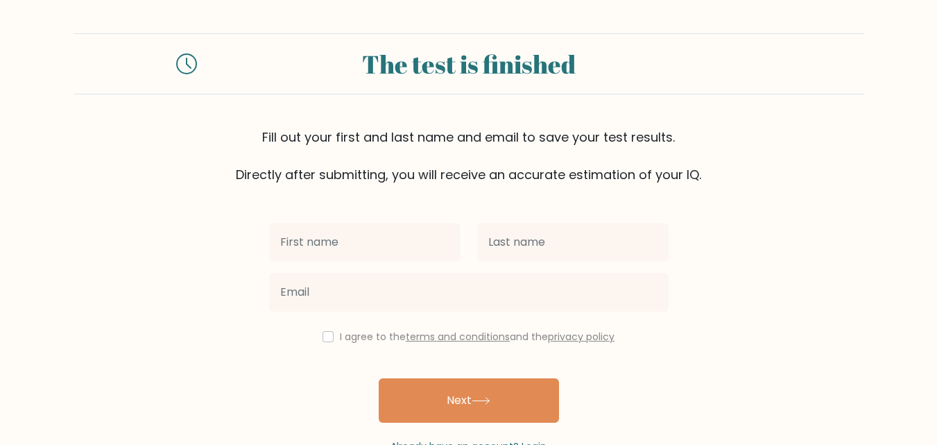
type input "[PERSON_NAME]"
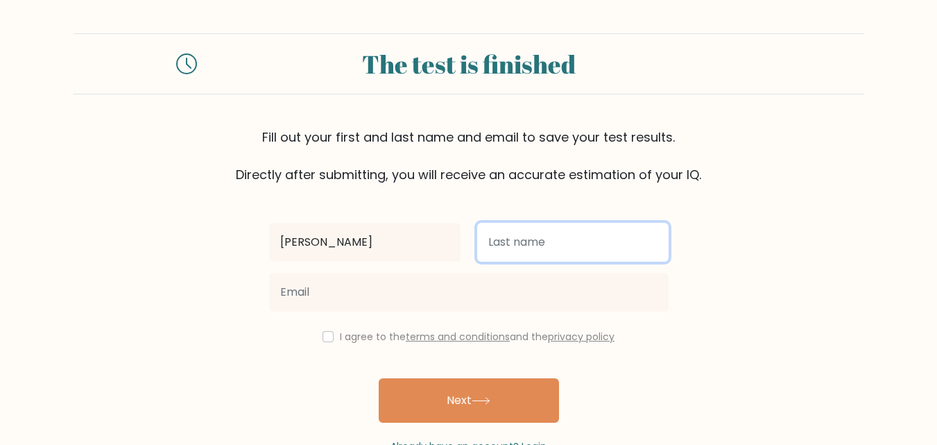
click at [535, 243] on input "text" at bounding box center [572, 242] width 191 height 39
type input "Malanyaon"
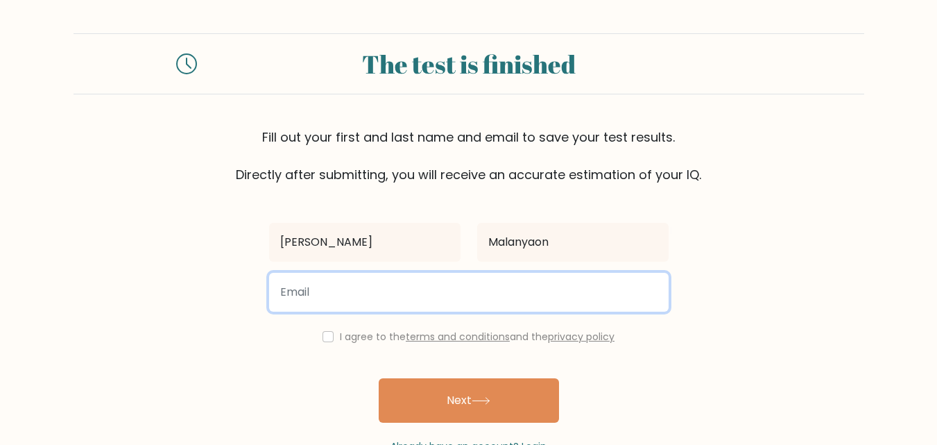
click at [408, 294] on input "email" at bounding box center [469, 292] width 400 height 39
type input "[EMAIL_ADDRESS][DOMAIN_NAME]"
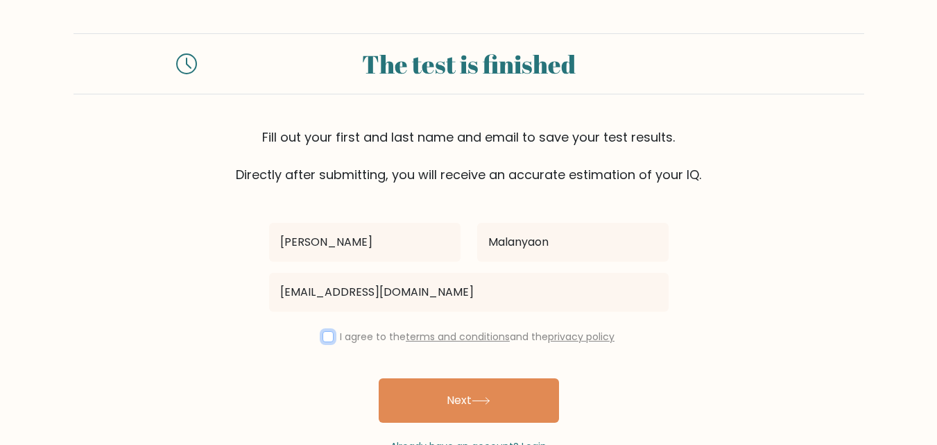
click at [326, 338] on input "checkbox" at bounding box center [328, 336] width 11 height 11
checkbox input "true"
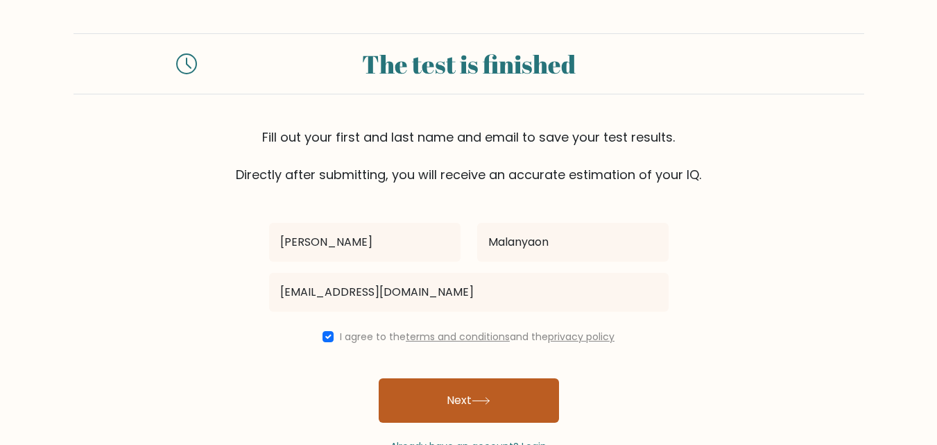
click at [456, 391] on button "Next" at bounding box center [469, 400] width 180 height 44
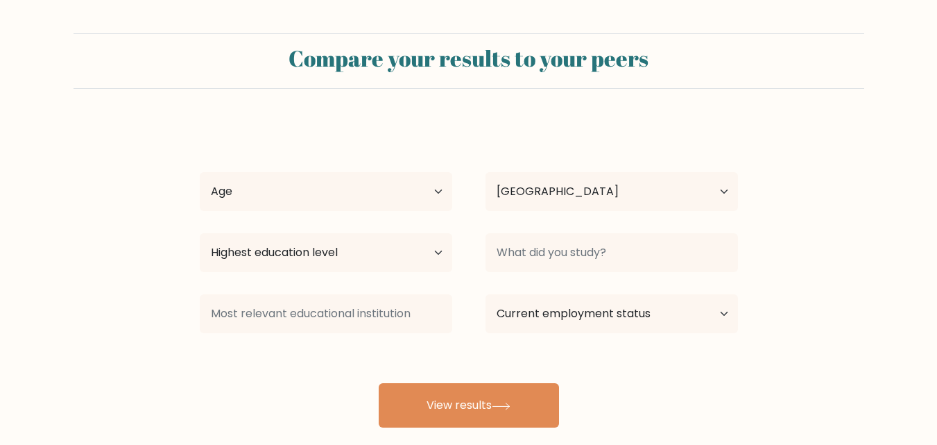
select select "PH"
select select "25_34"
click at [200, 172] on select "Age Under [DEMOGRAPHIC_DATA] [DEMOGRAPHIC_DATA] [DEMOGRAPHIC_DATA] [DEMOGRAPHIC…" at bounding box center [326, 191] width 252 height 39
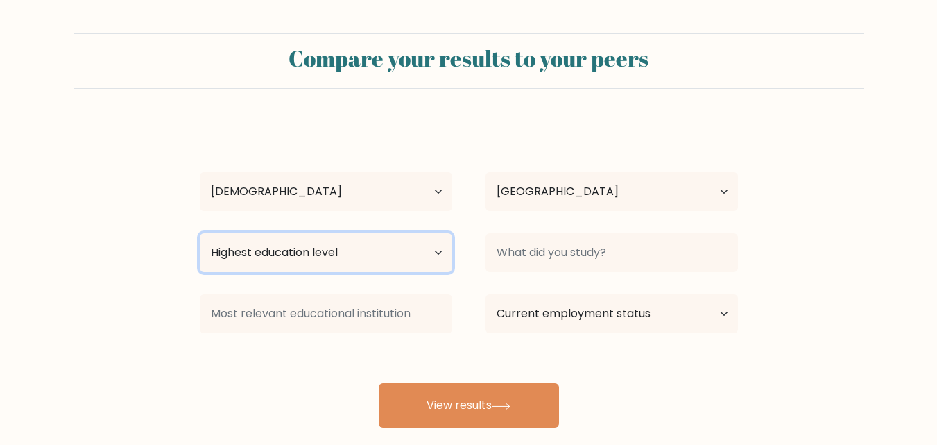
click at [438, 252] on select "Highest education level No schooling Primary Lower Secondary Upper Secondary Oc…" at bounding box center [326, 252] width 252 height 39
select select "bachelors_degree"
click at [200, 233] on select "Highest education level No schooling Primary Lower Secondary Upper Secondary Oc…" at bounding box center [326, 252] width 252 height 39
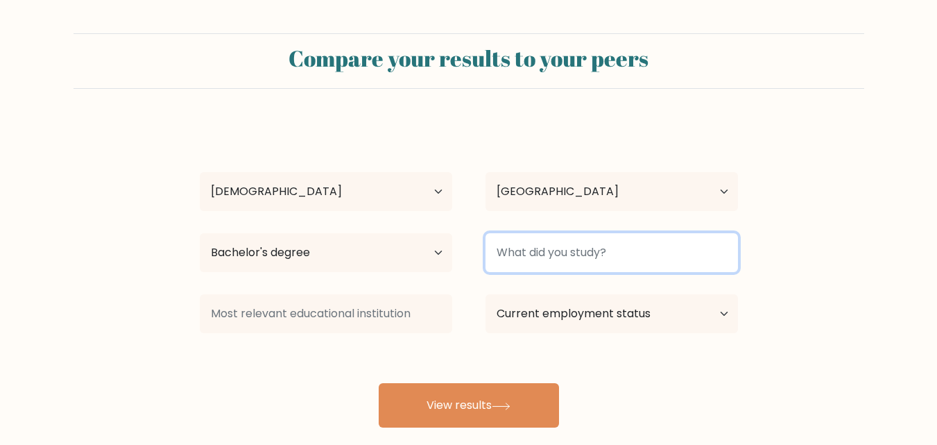
click at [683, 260] on input at bounding box center [612, 252] width 252 height 39
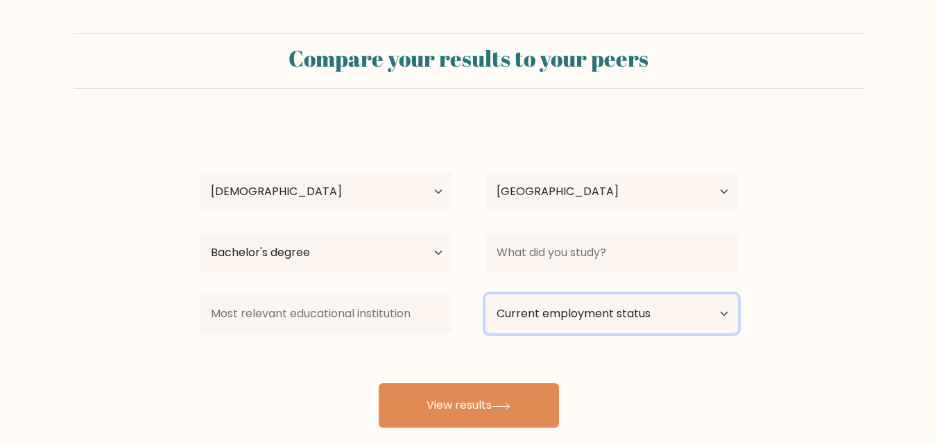
click at [712, 314] on select "Current employment status Employed Student Retired Other / prefer not to answer" at bounding box center [612, 313] width 252 height 39
select select "other"
click at [486, 294] on select "Current employment status Employed Student Retired Other / prefer not to answer" at bounding box center [612, 313] width 252 height 39
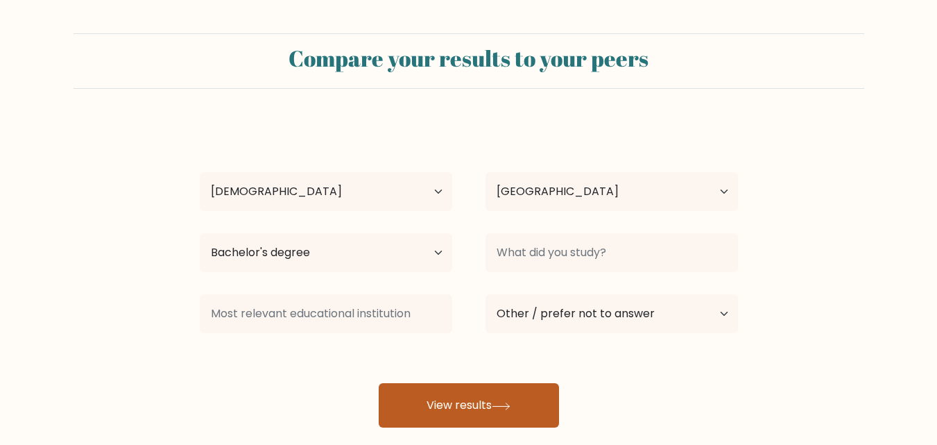
click at [544, 423] on button "View results" at bounding box center [469, 405] width 180 height 44
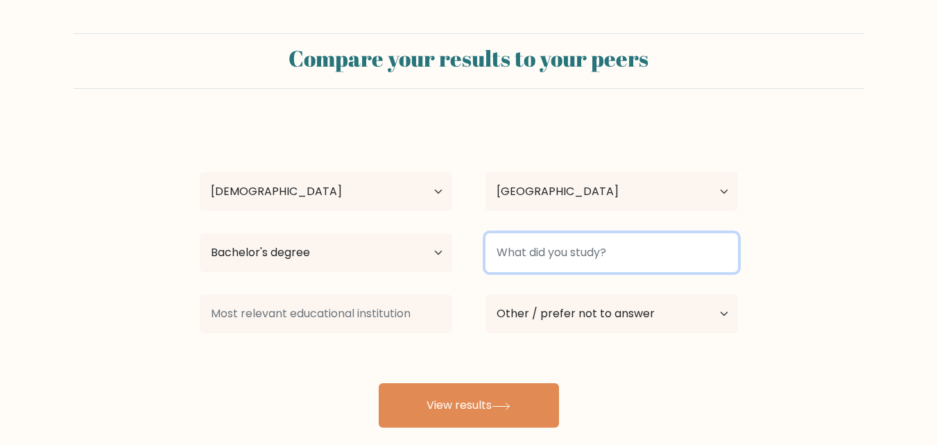
click at [566, 236] on input at bounding box center [612, 252] width 252 height 39
click at [566, 245] on input at bounding box center [612, 252] width 252 height 39
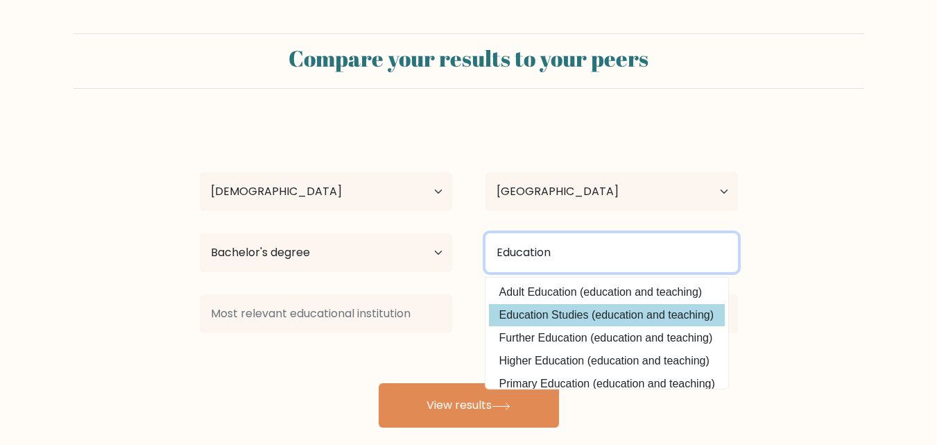
type input "Education"
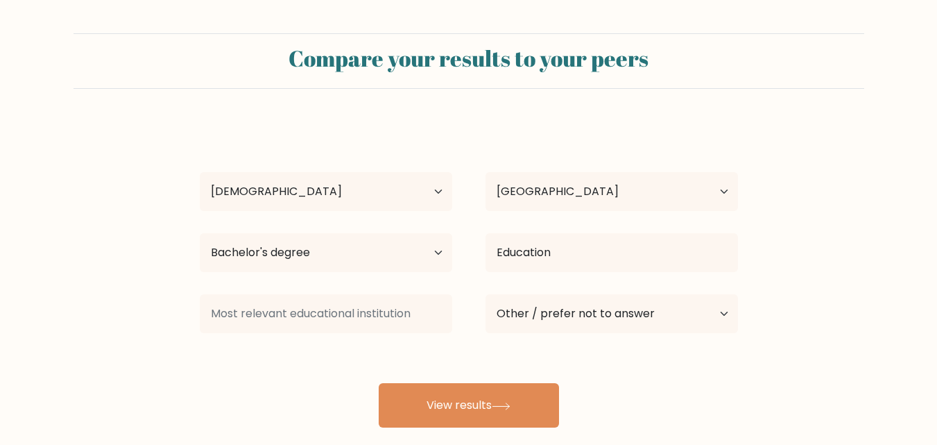
click at [579, 318] on div "[PERSON_NAME] Age Under [DEMOGRAPHIC_DATA] [DEMOGRAPHIC_DATA] [DEMOGRAPHIC_DATA…" at bounding box center [468, 274] width 555 height 305
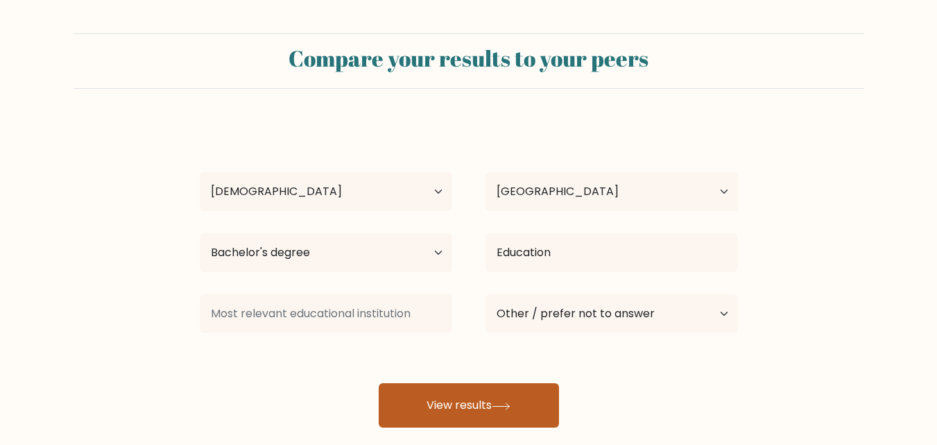
click at [512, 412] on button "View results" at bounding box center [469, 405] width 180 height 44
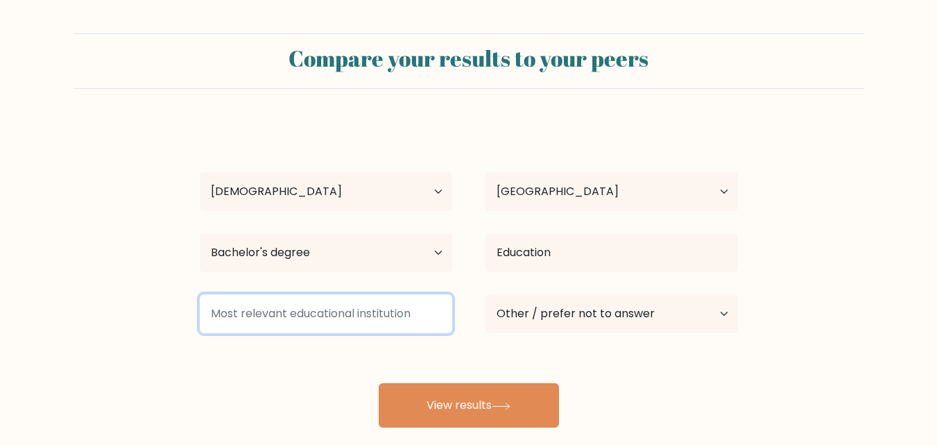
click at [340, 317] on input at bounding box center [326, 313] width 252 height 39
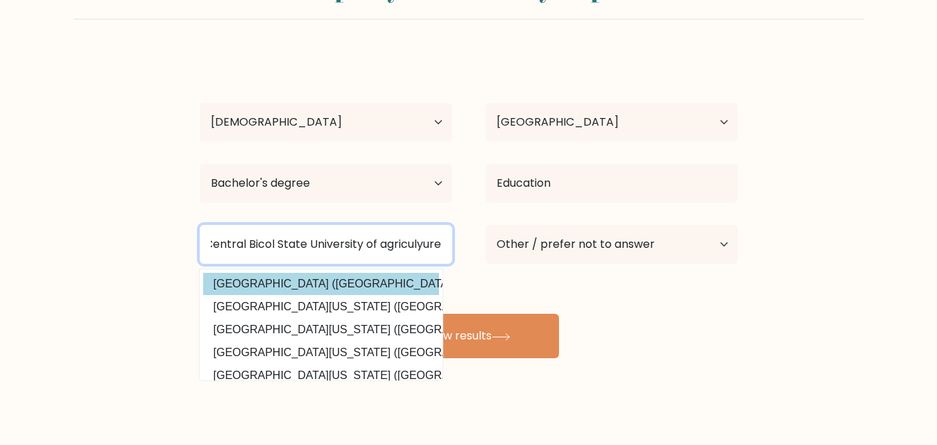
type input "Central Bicol State University of agriculyure"
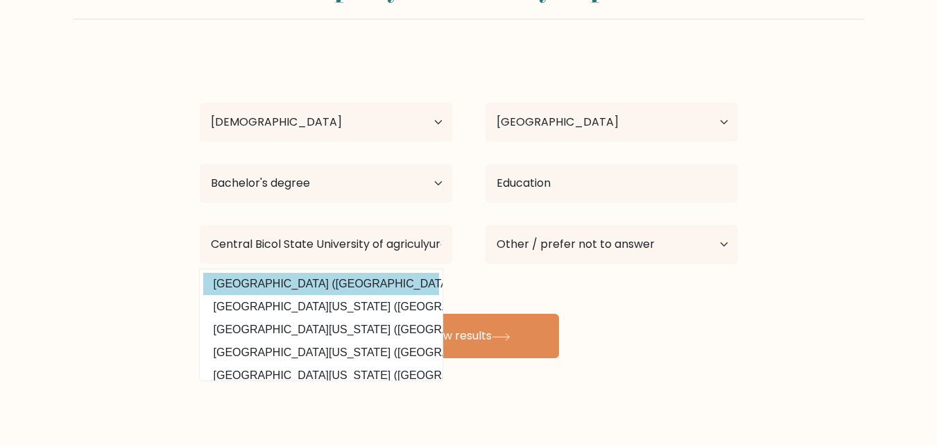
click at [292, 288] on div "[PERSON_NAME] Age Under [DEMOGRAPHIC_DATA] [DEMOGRAPHIC_DATA] [DEMOGRAPHIC_DATA…" at bounding box center [468, 205] width 555 height 305
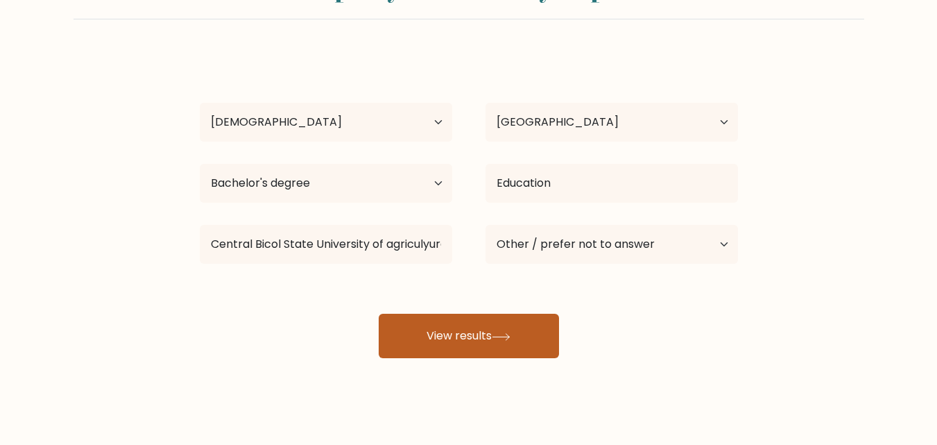
click at [442, 327] on button "View results" at bounding box center [469, 336] width 180 height 44
